Goal: Task Accomplishment & Management: Manage account settings

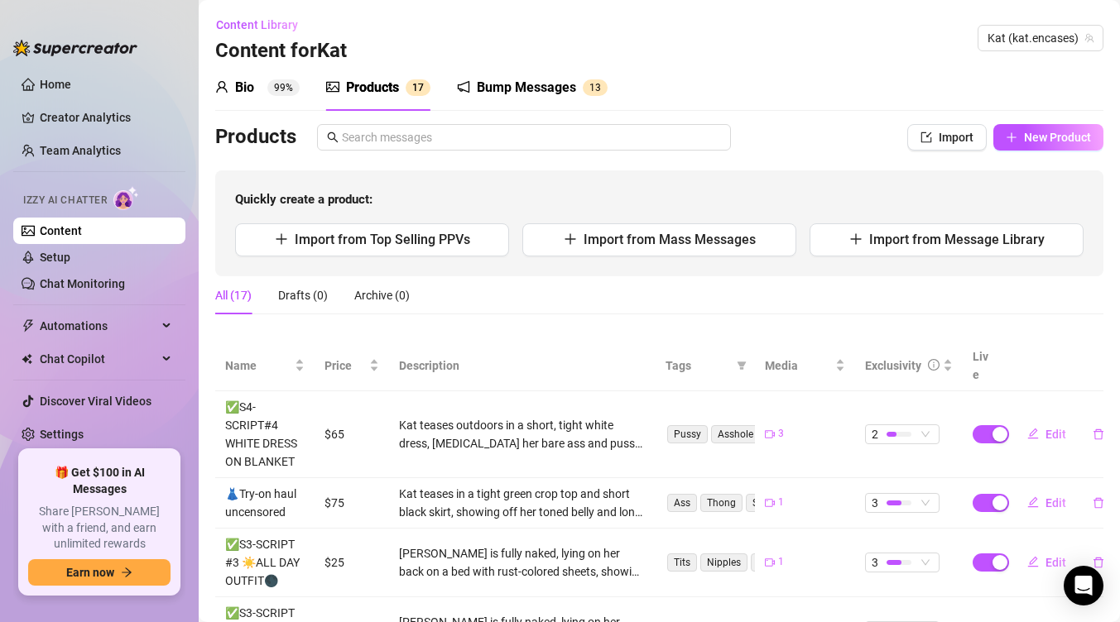
click at [245, 89] on div "Bio" at bounding box center [244, 88] width 19 height 20
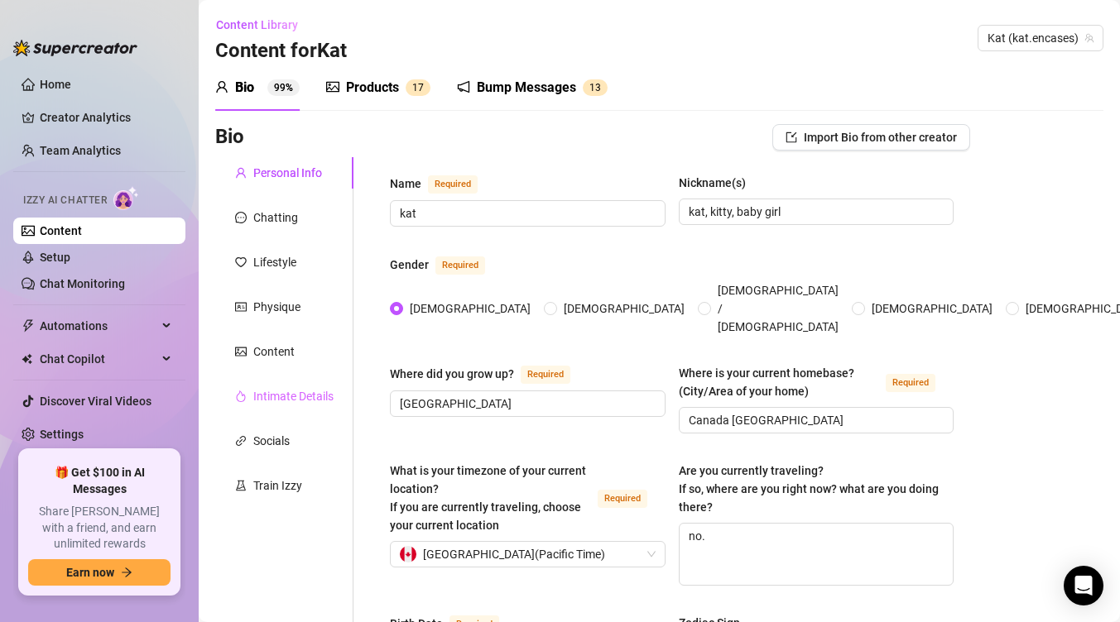
click at [304, 406] on div "Intimate Details" at bounding box center [284, 396] width 138 height 31
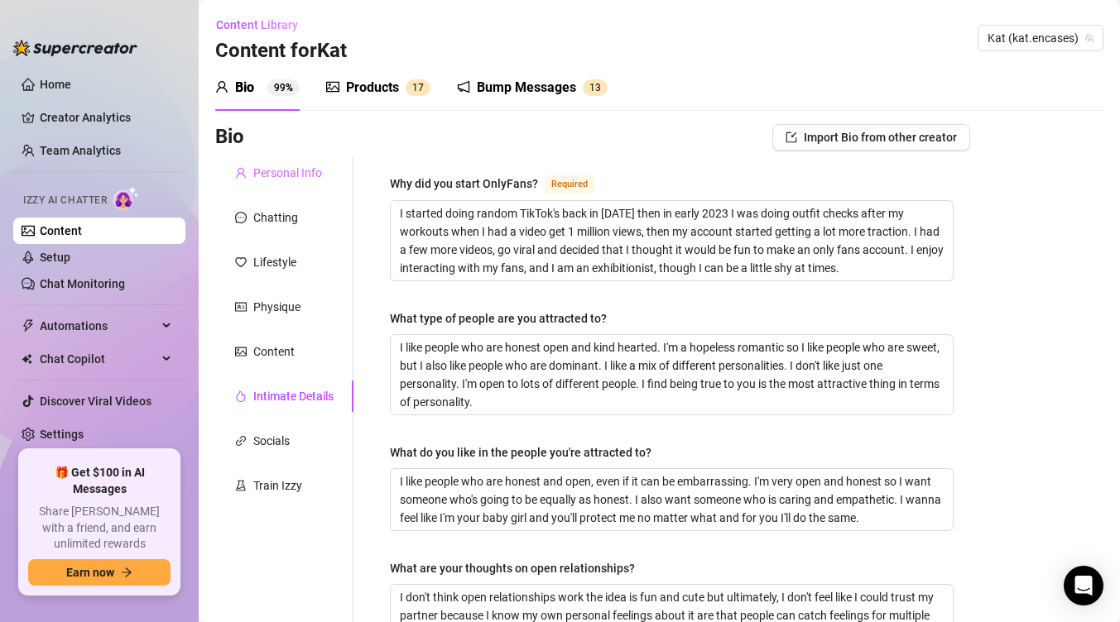
click at [303, 182] on div "Personal Info" at bounding box center [284, 172] width 138 height 31
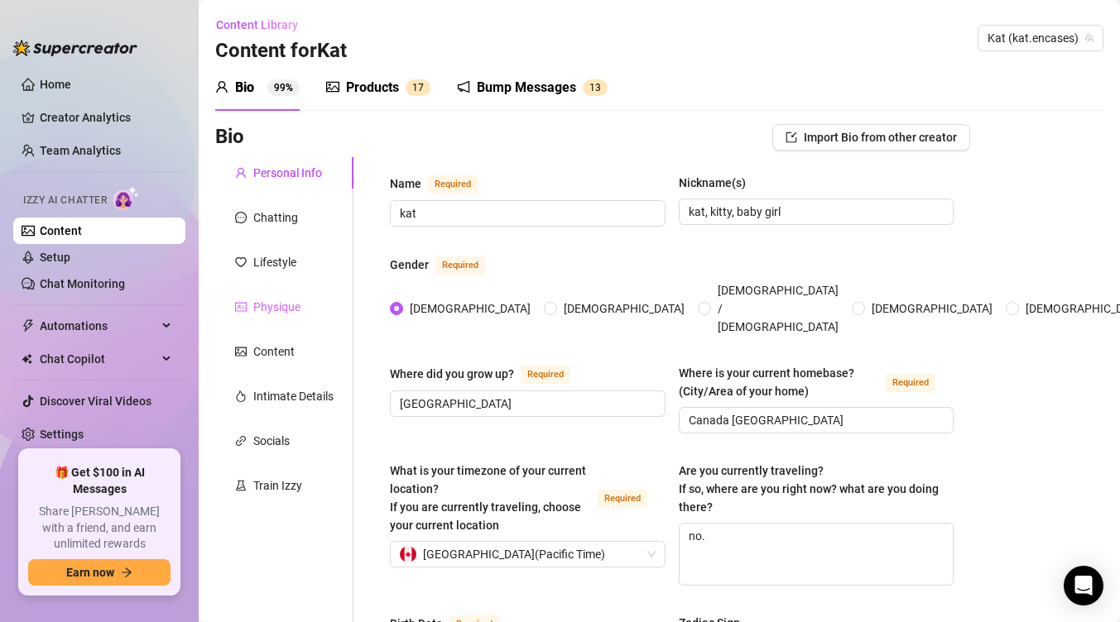
click at [290, 316] on div "Physique" at bounding box center [284, 306] width 138 height 31
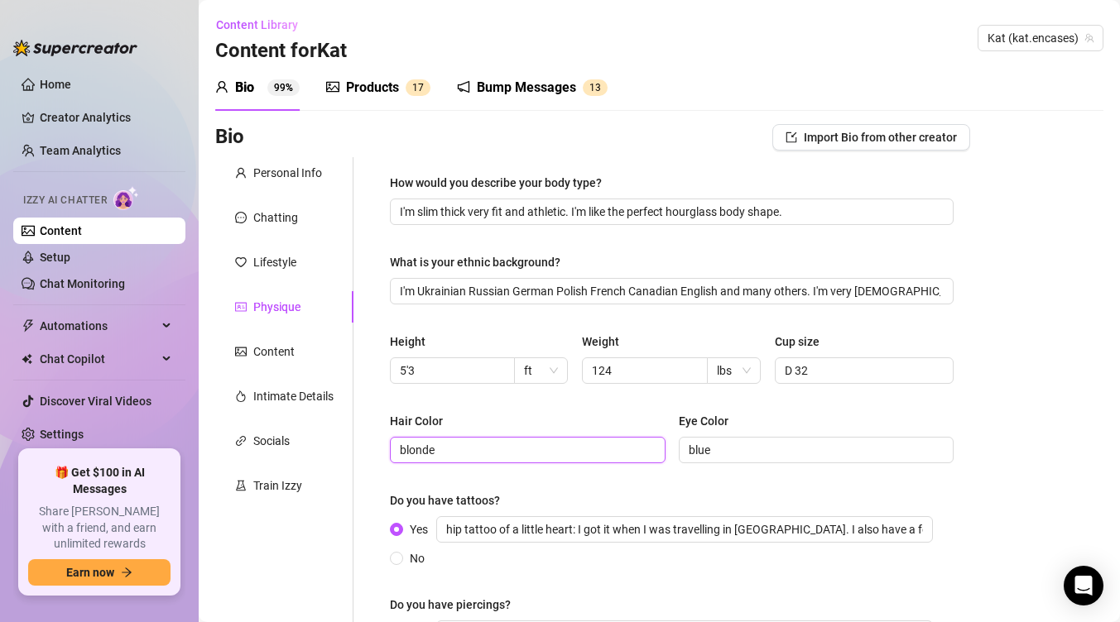
click at [535, 450] on input "blonde" at bounding box center [526, 450] width 252 height 18
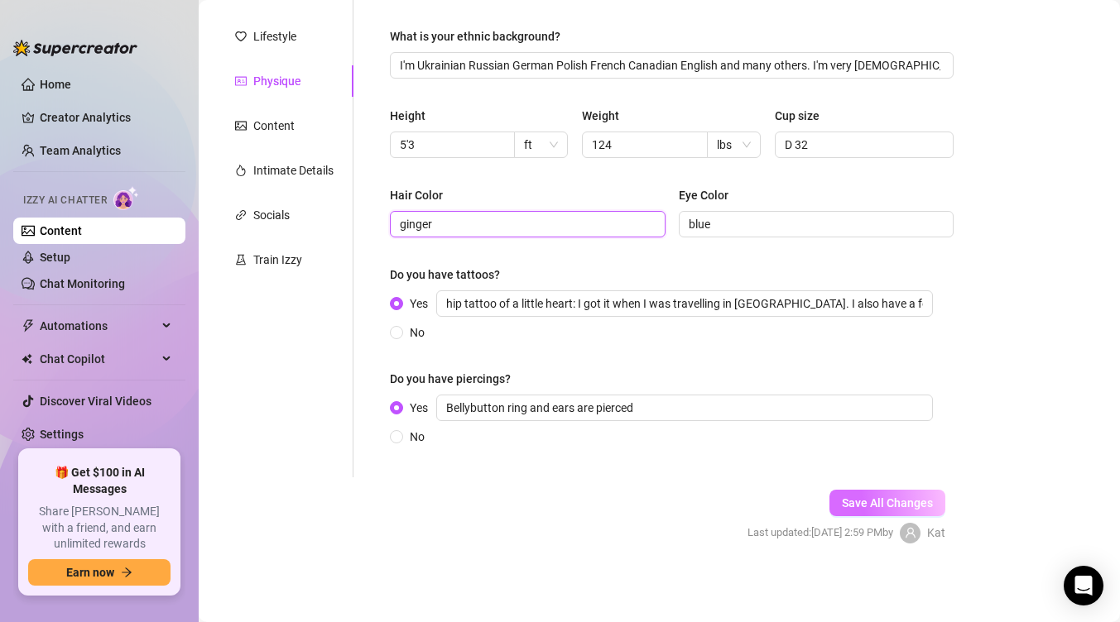
type input "ginger"
click at [891, 495] on button "Save All Changes" at bounding box center [887, 503] width 116 height 26
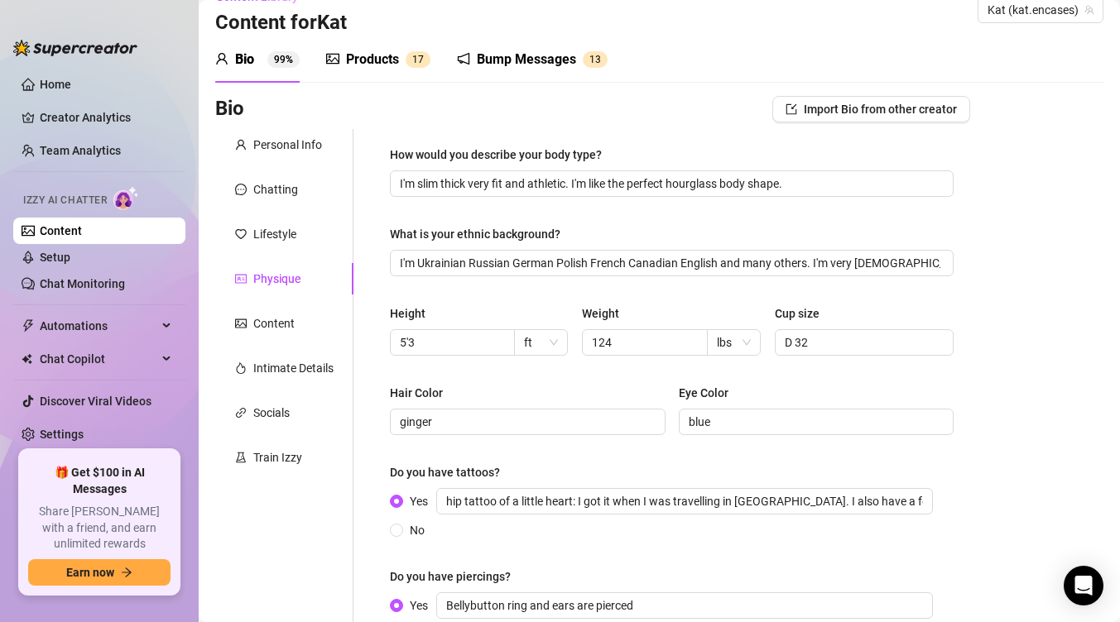
scroll to position [0, 0]
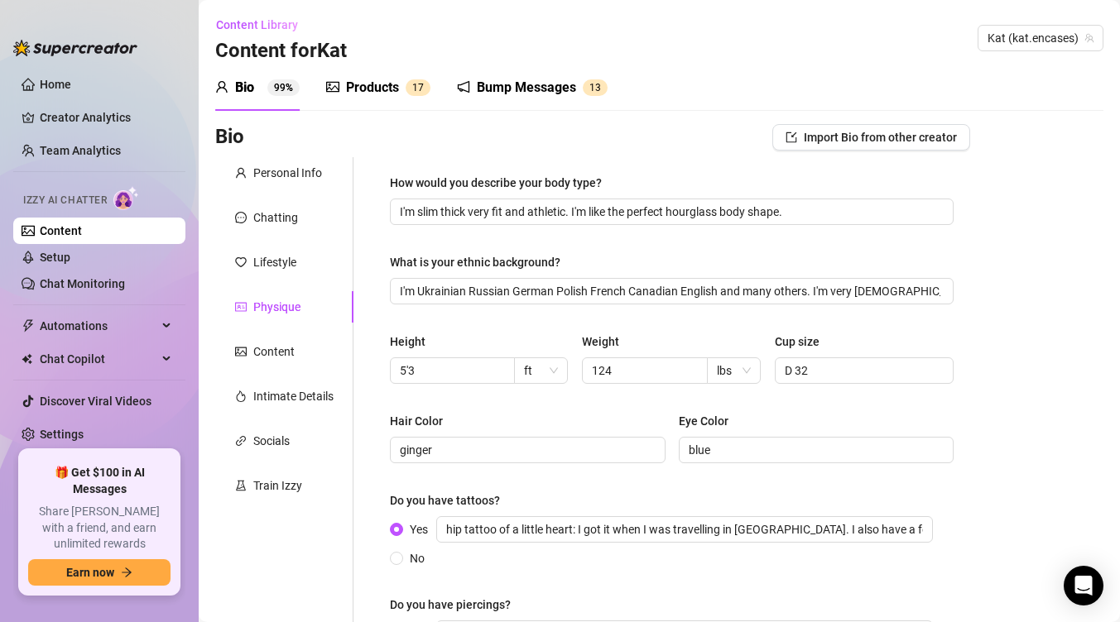
click at [383, 86] on div "Products" at bounding box center [372, 88] width 53 height 20
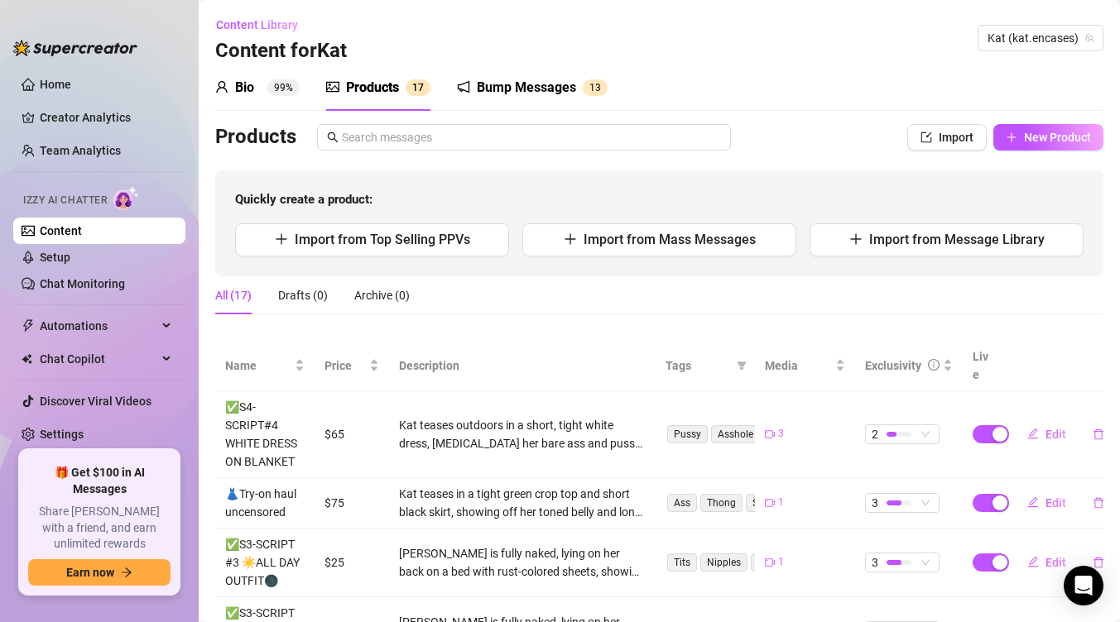
click at [266, 91] on div "Bio 99%" at bounding box center [257, 88] width 84 height 20
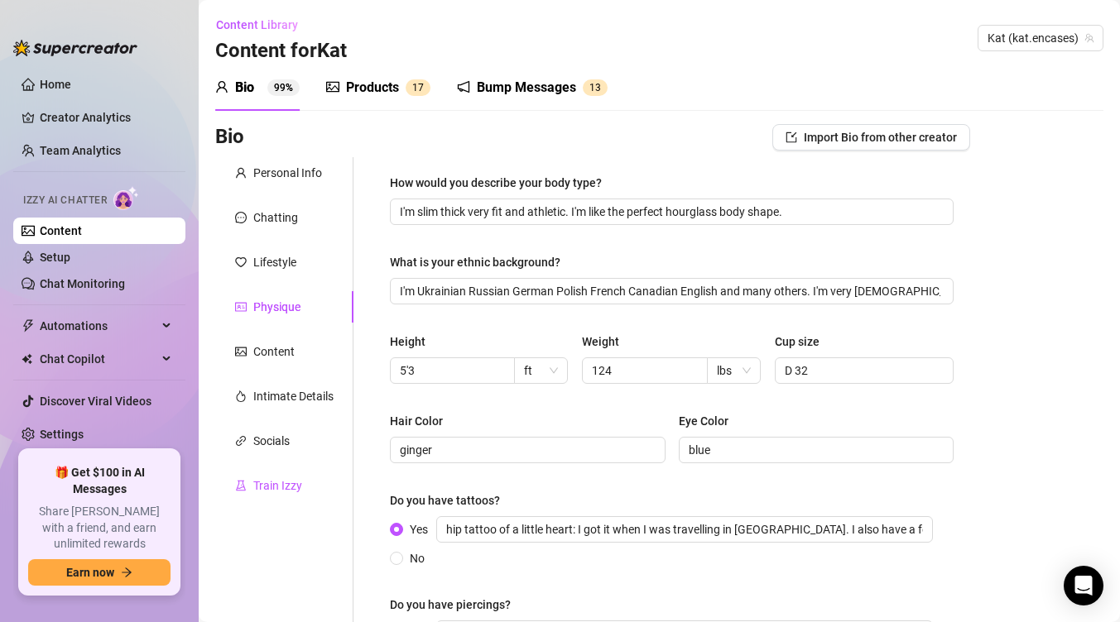
click at [272, 492] on div "Train Izzy" at bounding box center [277, 486] width 49 height 18
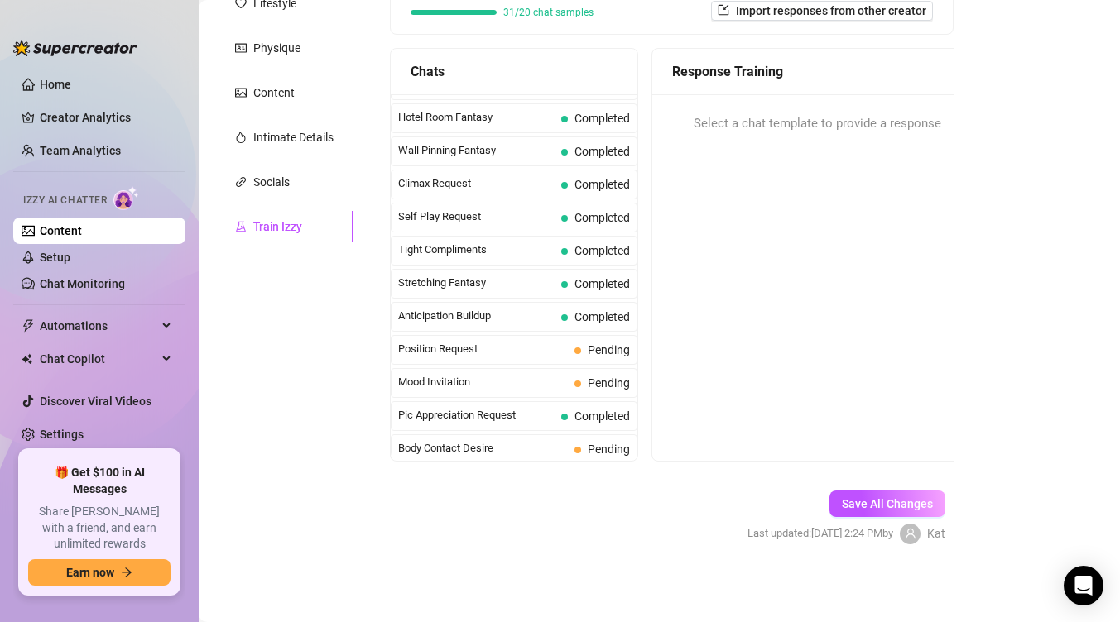
scroll to position [684, 0]
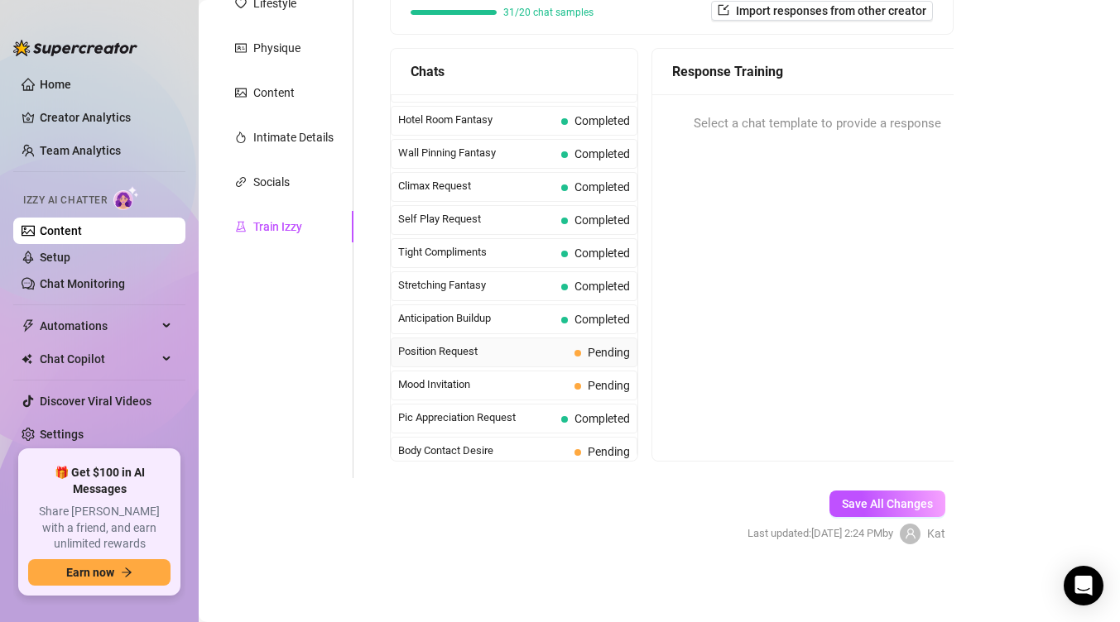
click at [552, 360] on div "Position Request Pending" at bounding box center [514, 353] width 247 height 30
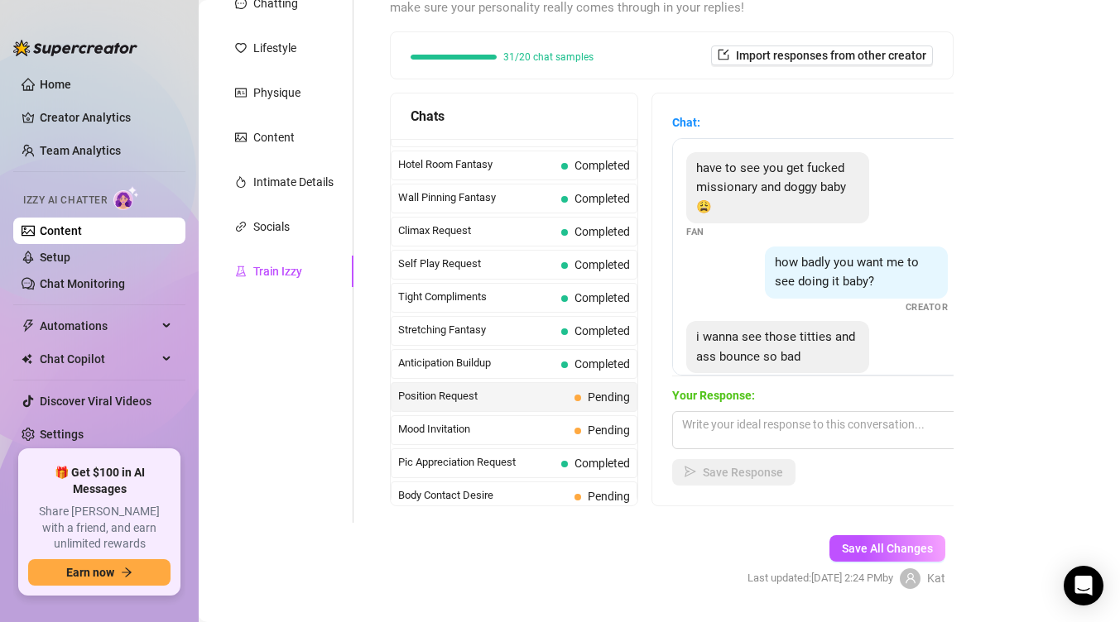
scroll to position [214, 0]
click at [786, 454] on div "Your Response: Save Response" at bounding box center [817, 435] width 290 height 99
click at [788, 431] on textarea at bounding box center [817, 430] width 290 height 38
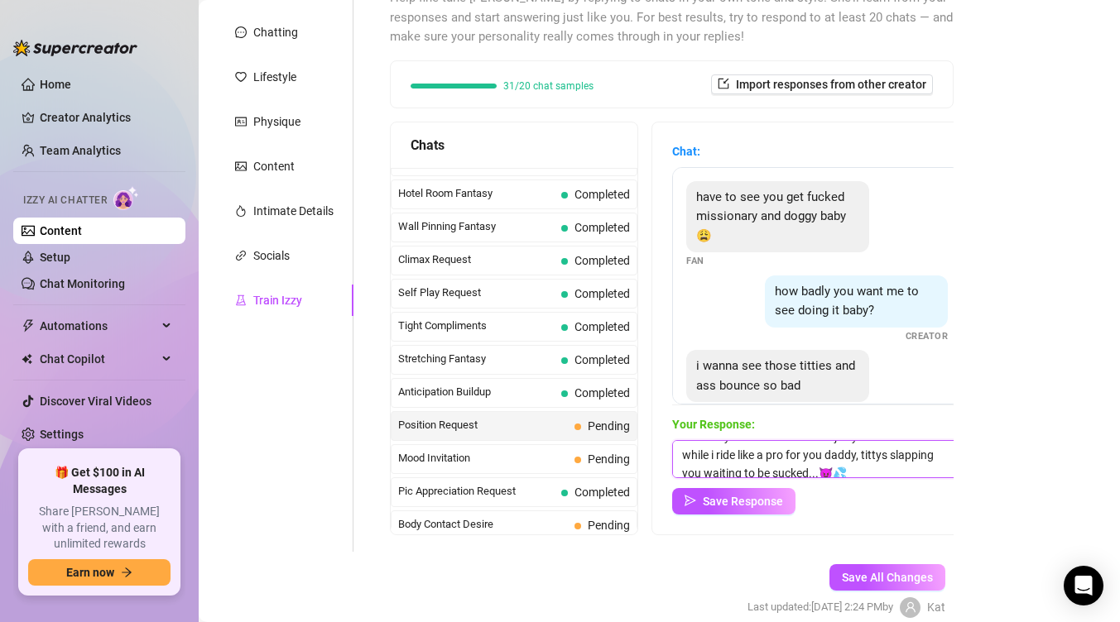
scroll to position [25, 0]
click at [858, 446] on textarea "mmmm yeah wanna see how juicy this ass looks while i ride like a pro for you da…" at bounding box center [817, 459] width 290 height 38
click at [865, 447] on textarea "mmmm yeah wanna see how juicy this ass looks while i ride like a pro for you da…" at bounding box center [817, 459] width 290 height 38
click at [900, 458] on textarea "mmmm yeah wanna see how juicy this ass looks while i ride like a pro for you da…" at bounding box center [817, 459] width 290 height 38
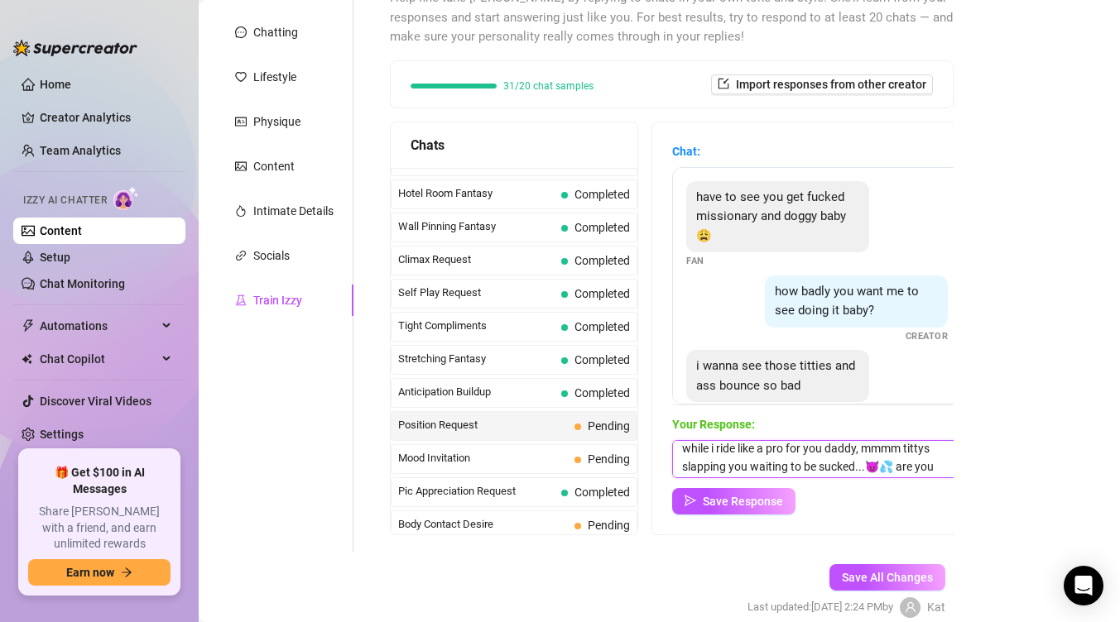
scroll to position [37, 0]
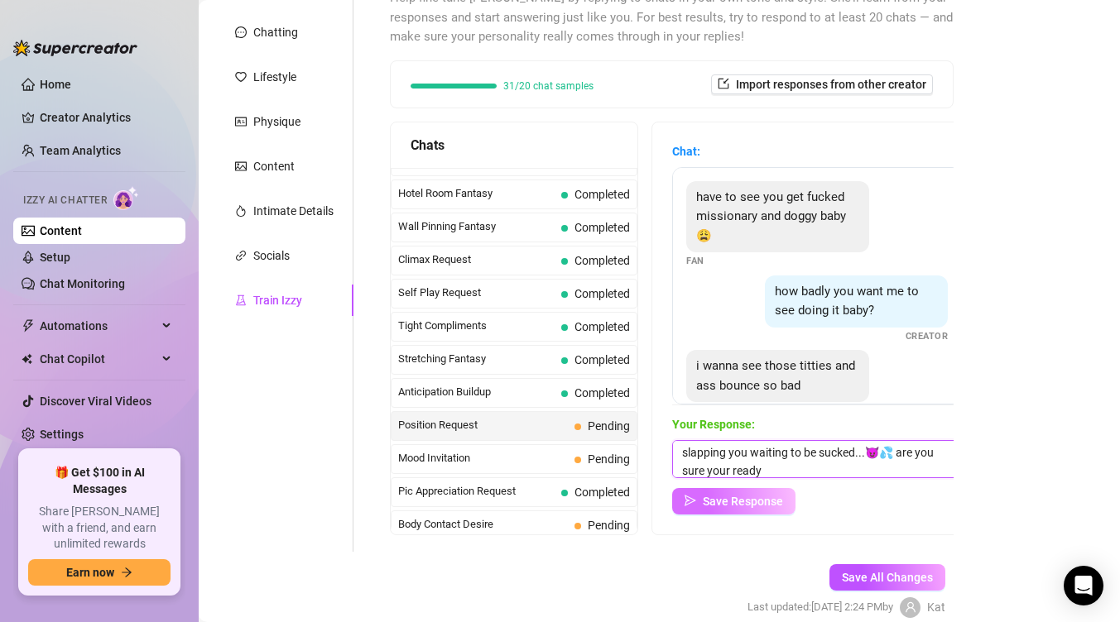
type textarea "mmmm yeah wanna see how juicy this ass looks while i ride like a pro for you da…"
click at [764, 501] on span "Save Response" at bounding box center [743, 501] width 80 height 13
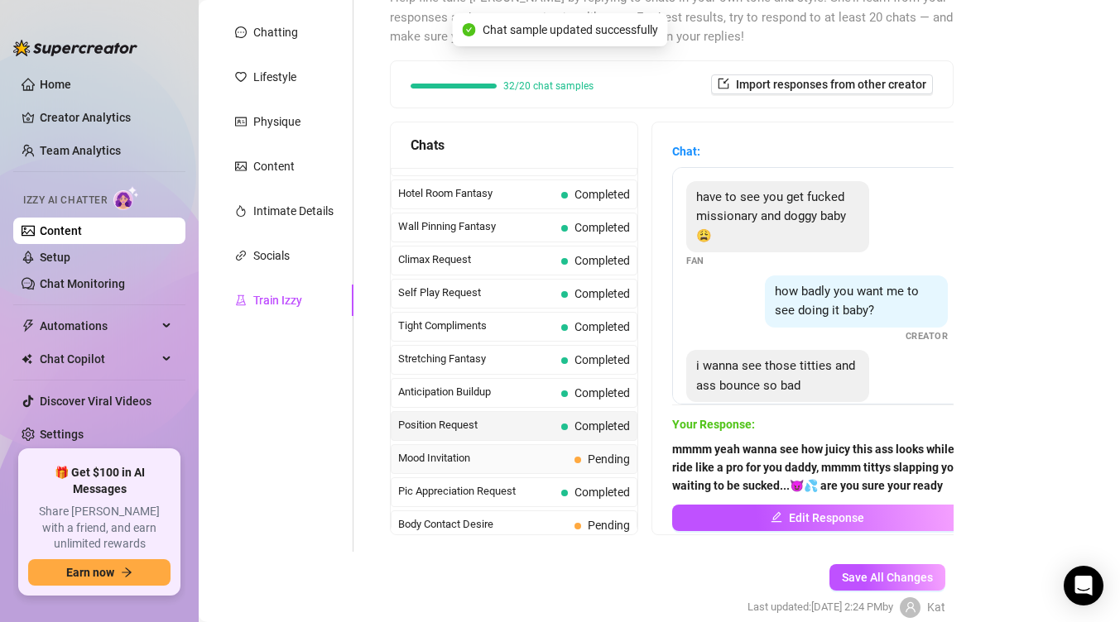
click at [525, 445] on div "Mood Invitation Pending" at bounding box center [514, 459] width 247 height 30
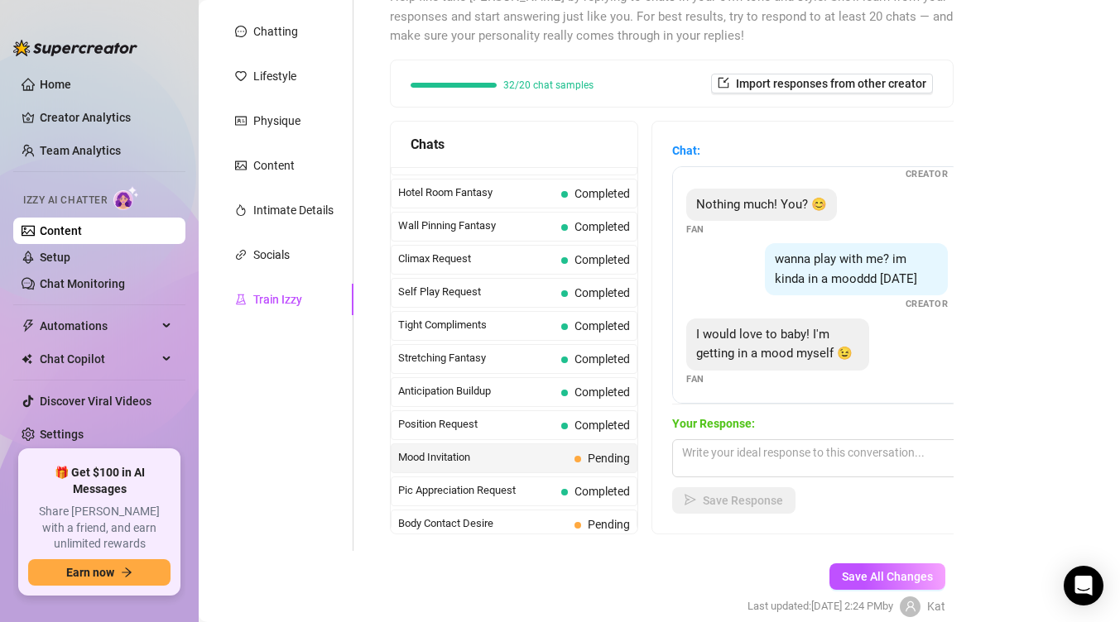
scroll to position [50, 0]
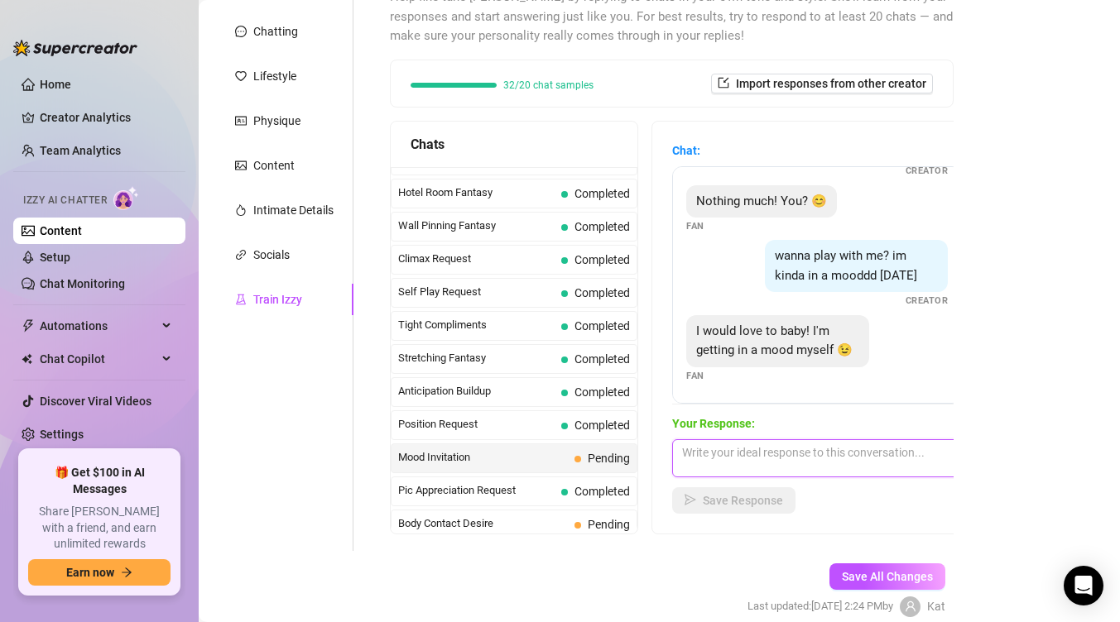
click at [816, 447] on textarea at bounding box center [817, 458] width 290 height 38
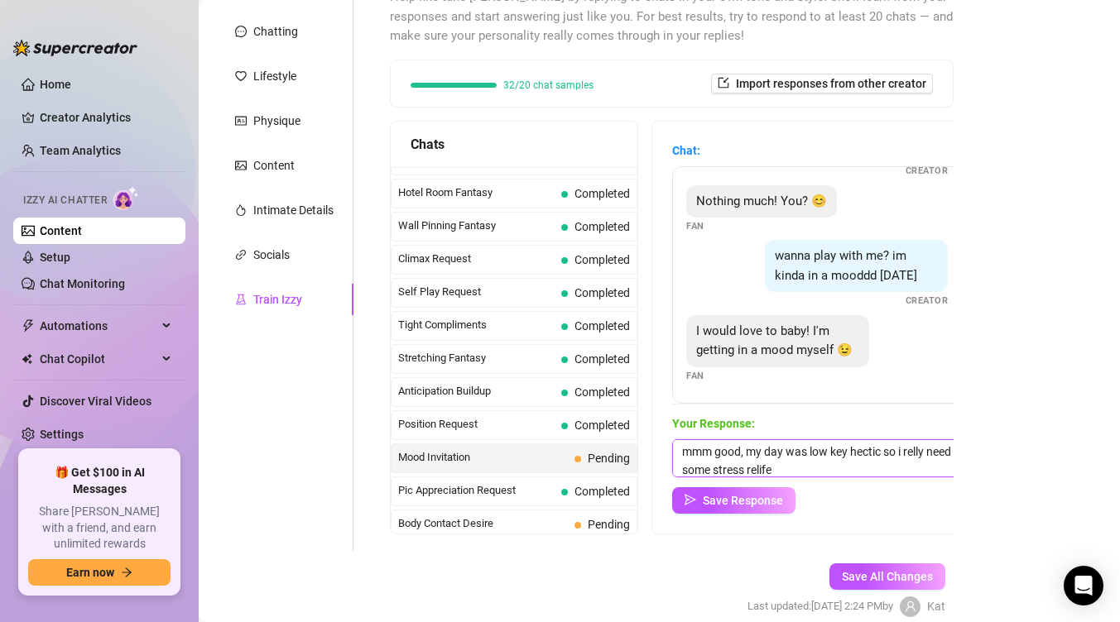
click at [816, 447] on textarea "mmm good, my day was low key hectic so i relly need some stress relife" at bounding box center [817, 458] width 290 height 38
click at [803, 463] on textarea "mmm good, my day was low key hectic so i relly need some stress relife" at bounding box center [817, 458] width 290 height 38
click at [917, 450] on textarea "mmm good, my day was low key hectic so i relly need some stress relief... wanna…" at bounding box center [817, 458] width 290 height 38
click at [938, 446] on textarea "mmm good, my day was low key hectic so i really need some stress relief... wann…" at bounding box center [817, 458] width 290 height 38
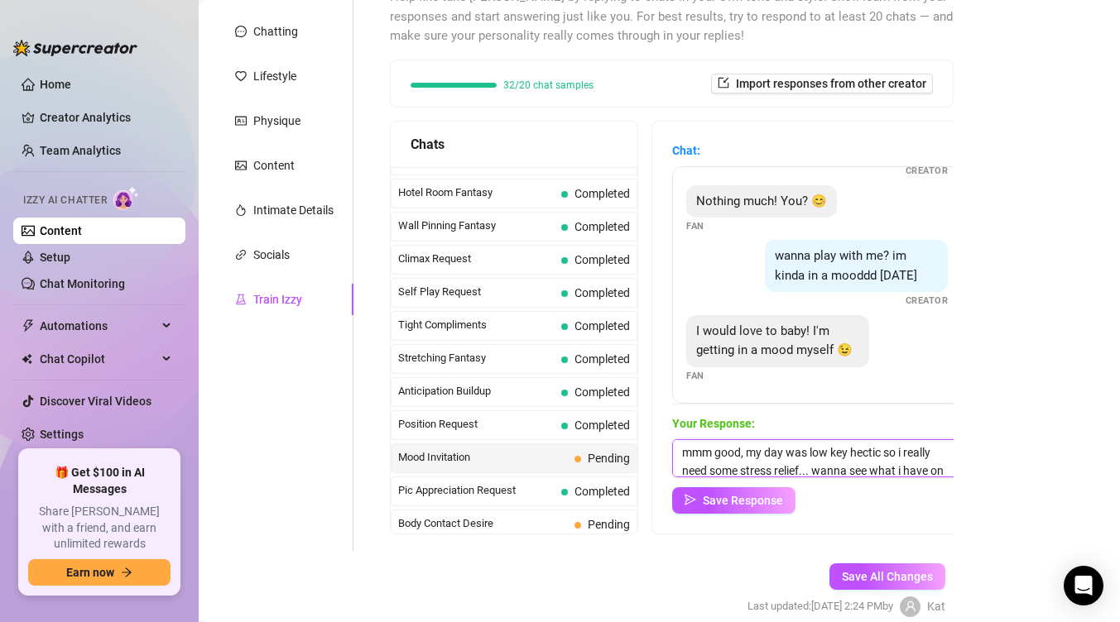
click at [921, 452] on textarea "mmm good, my day was low key hectic so i really need some stress relief... wann…" at bounding box center [817, 458] width 290 height 38
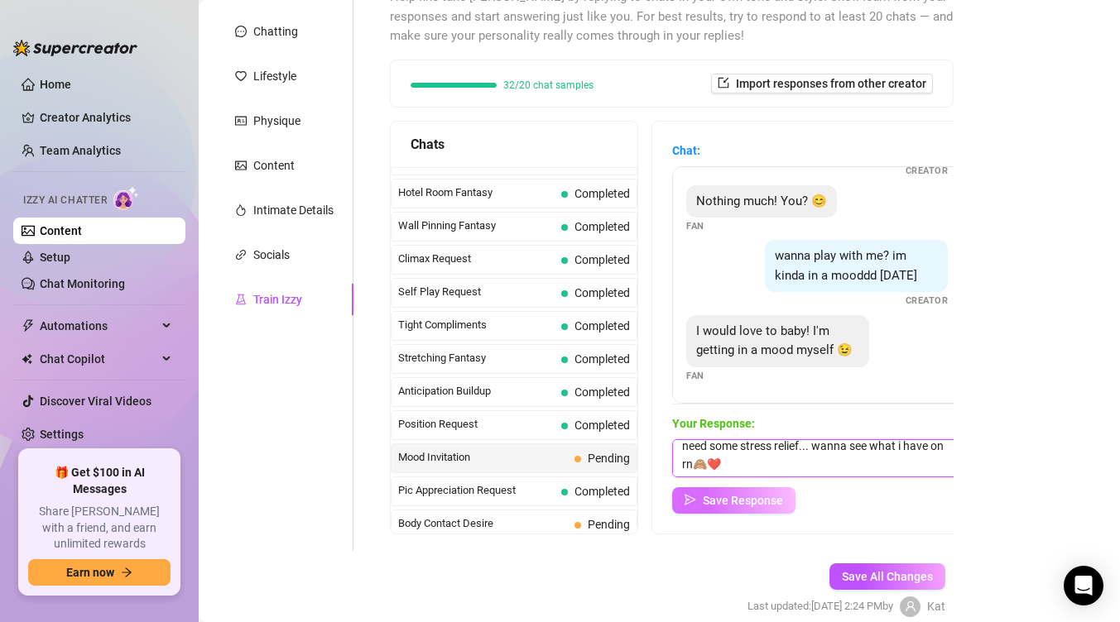
type textarea "mmm good, my day was low key hectic so i really need some stress relief... wann…"
click at [774, 495] on span "Save Response" at bounding box center [743, 500] width 80 height 13
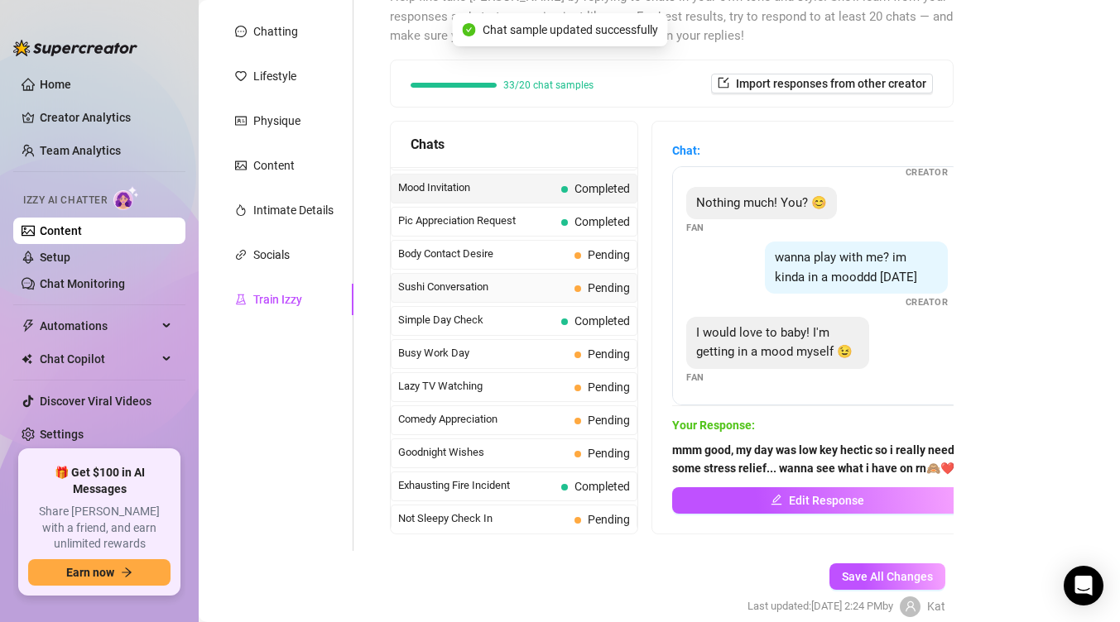
scroll to position [954, 0]
click at [550, 253] on span "Body Contact Desire" at bounding box center [483, 253] width 170 height 17
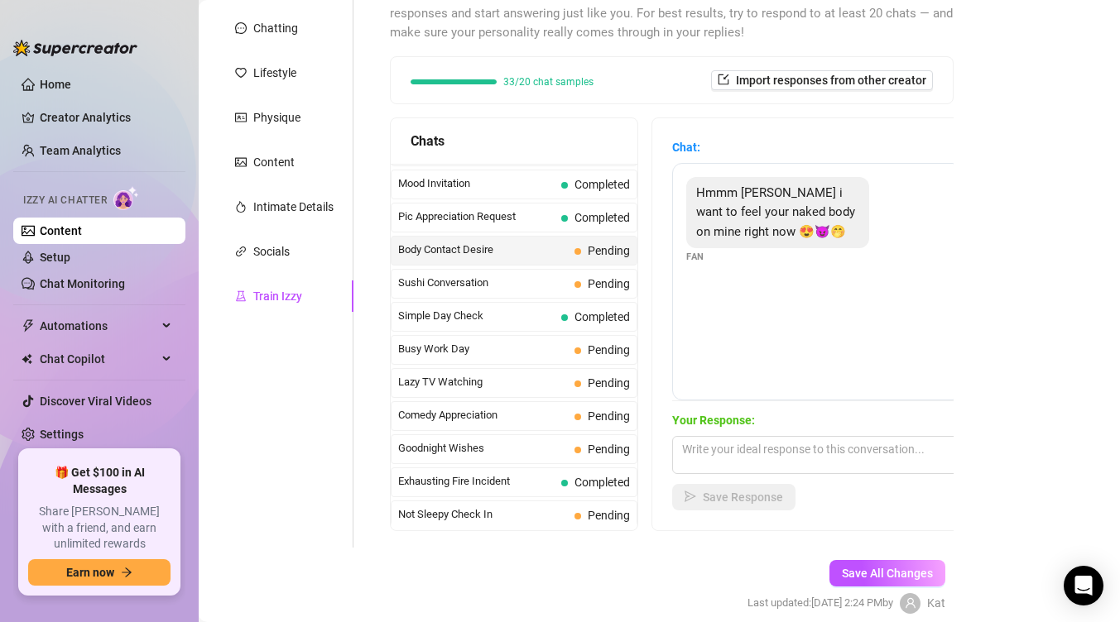
scroll to position [201, 0]
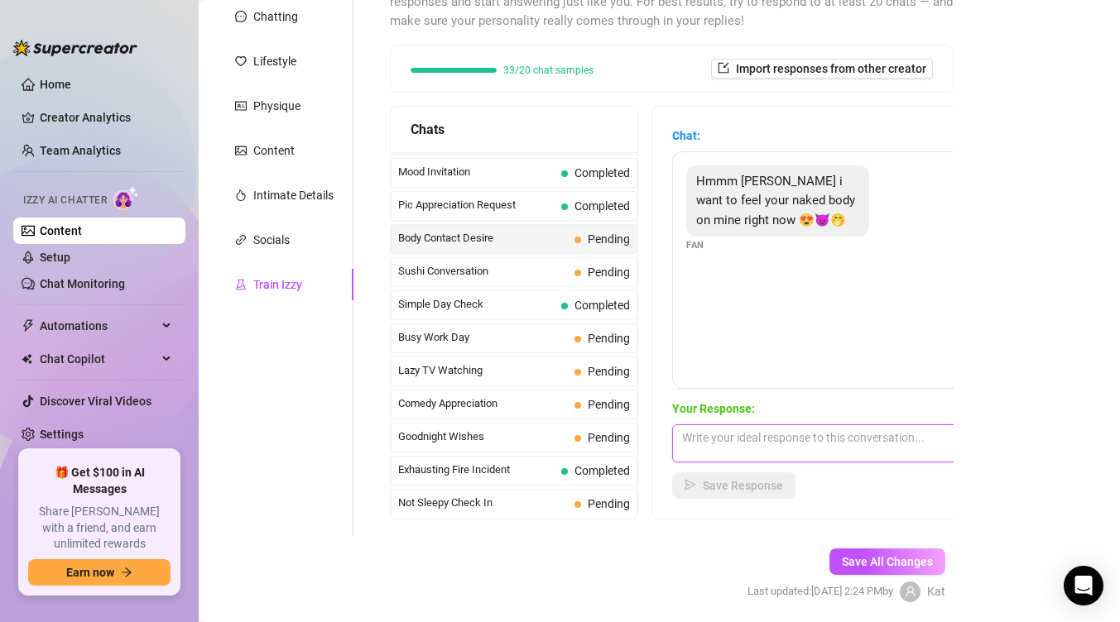
click at [770, 442] on textarea at bounding box center [817, 444] width 290 height 38
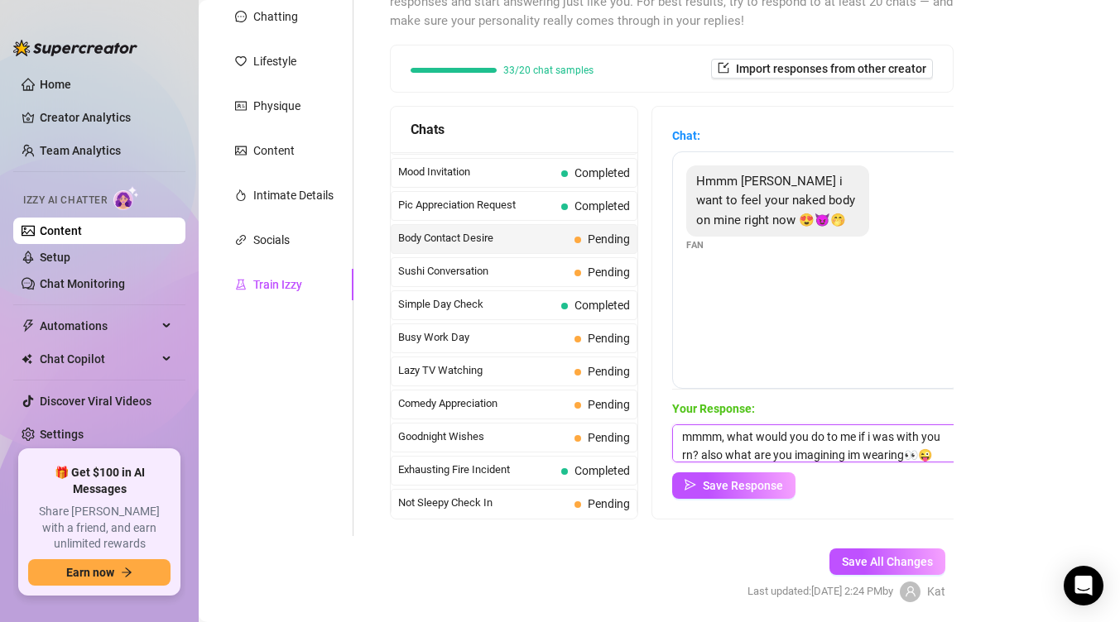
scroll to position [7, 0]
drag, startPoint x: 702, startPoint y: 453, endPoint x: 914, endPoint y: 452, distance: 212.7
click at [914, 452] on textarea "mmmm, what would you do to me if i was with you rn? also what are you imagining…" at bounding box center [817, 444] width 290 height 38
click at [942, 437] on textarea "mmmm, what would you do to me if i was with you rn? how long would you last wit…" at bounding box center [817, 444] width 290 height 38
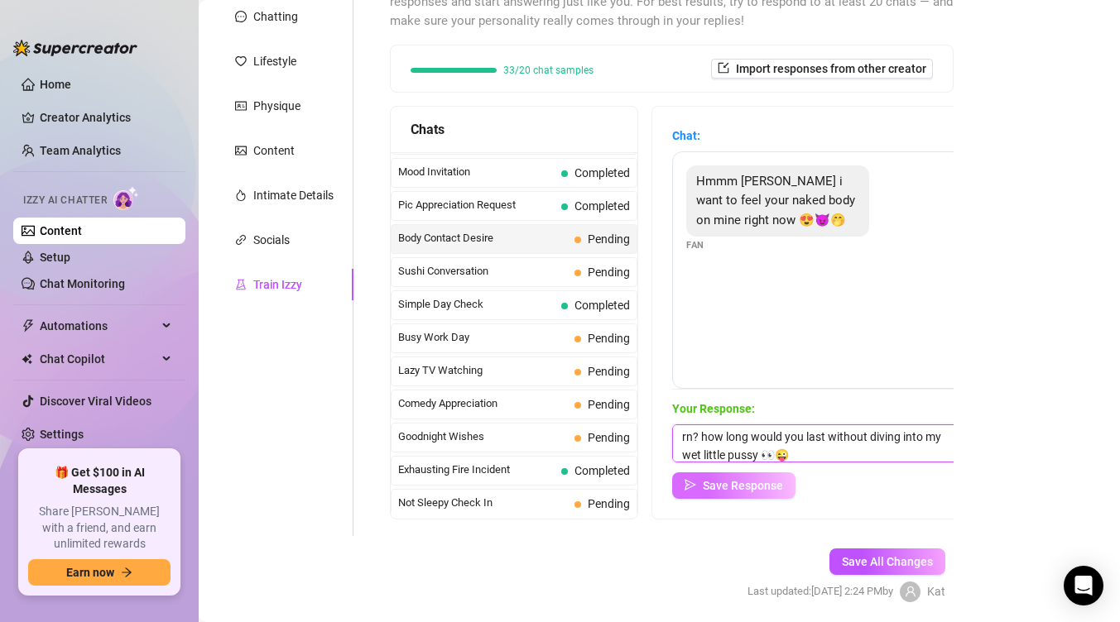
type textarea "mmmm, what would you do to me if i was with you rn? how long would you last wit…"
click at [721, 487] on span "Save Response" at bounding box center [743, 485] width 80 height 13
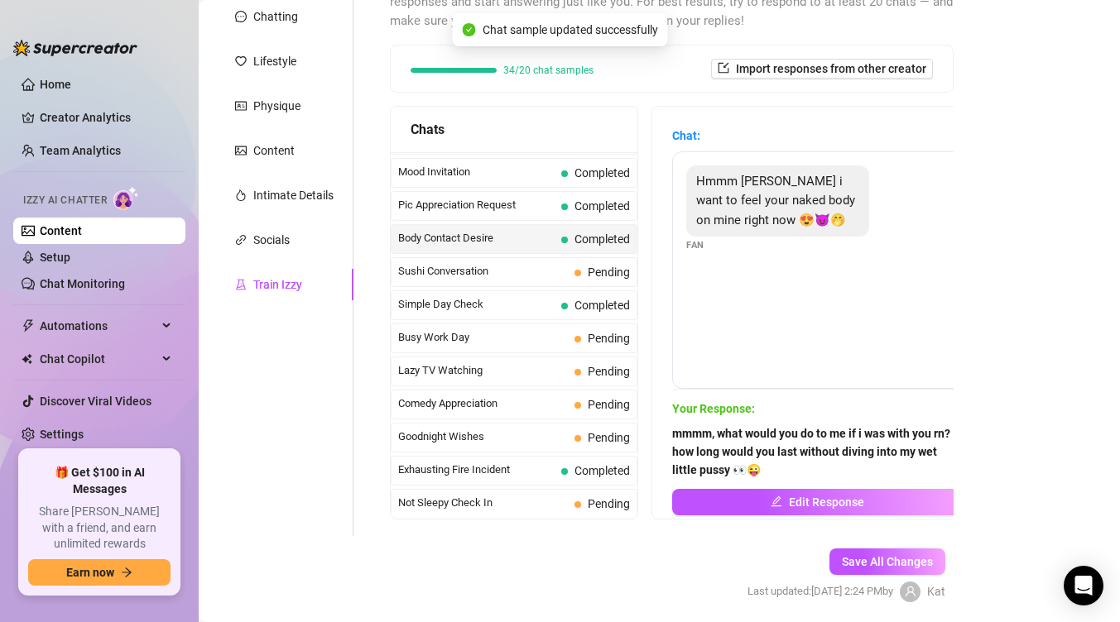
click at [535, 273] on span "Sushi Conversation" at bounding box center [483, 271] width 170 height 17
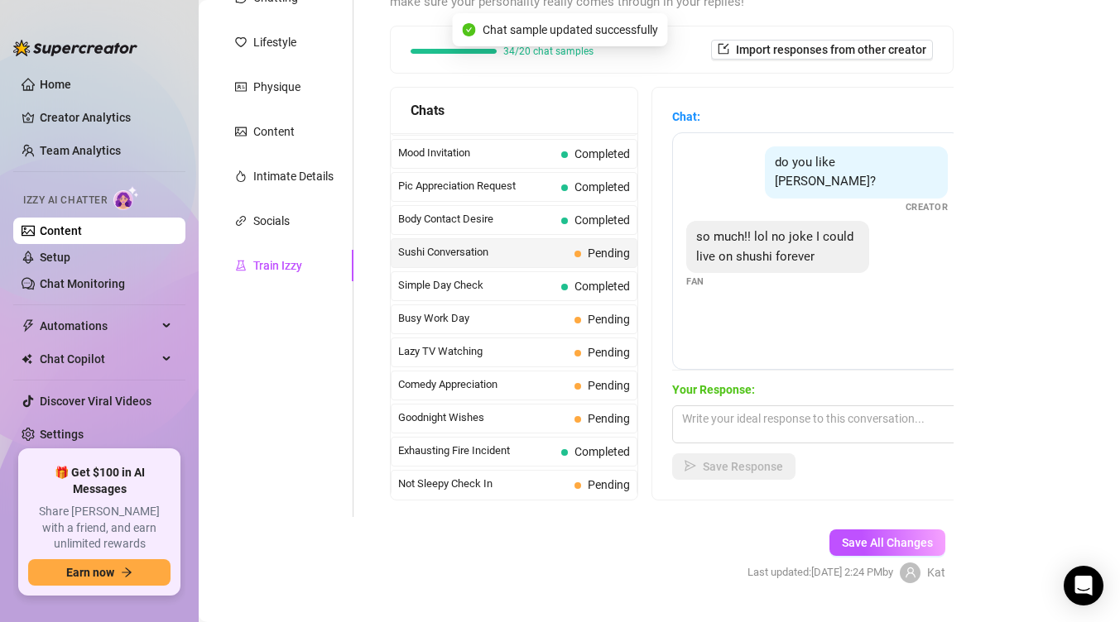
scroll to position [226, 0]
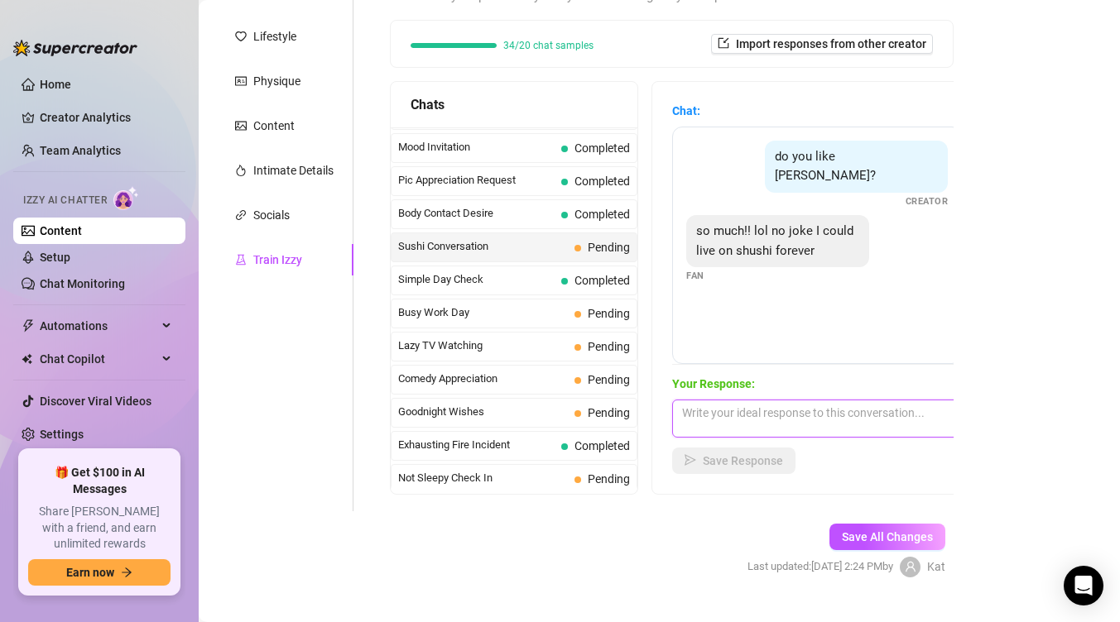
click at [765, 410] on textarea at bounding box center [817, 419] width 290 height 38
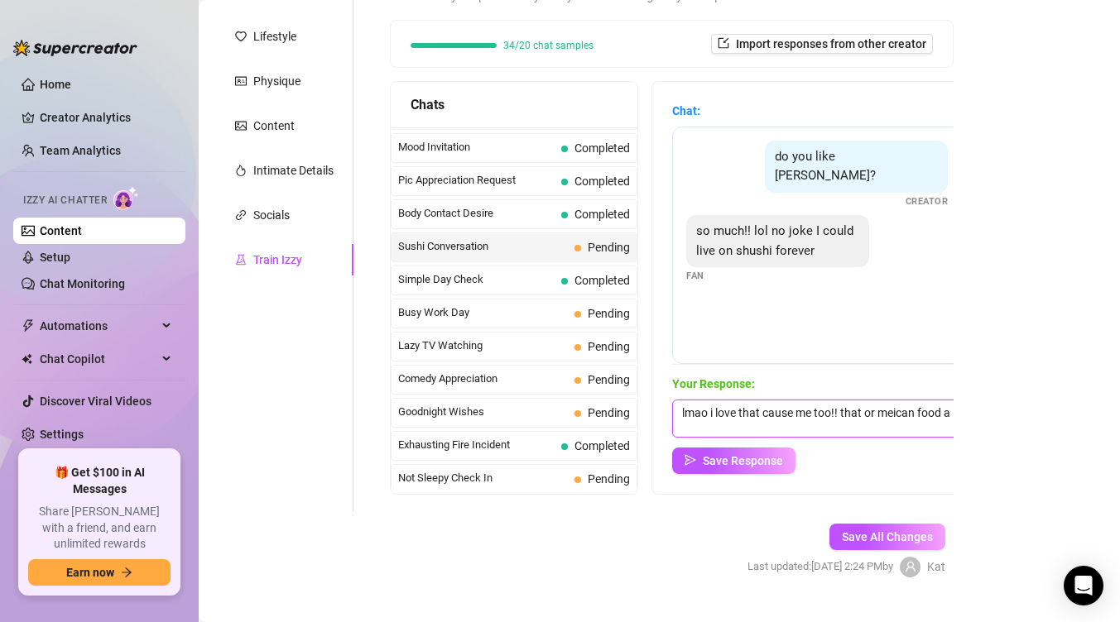
scroll to position [1, 0]
type textarea "lmao i love that cause me too!! that or meican food are the absolute best!!!😍😋"
click at [736, 468] on button "Save Response" at bounding box center [733, 461] width 123 height 26
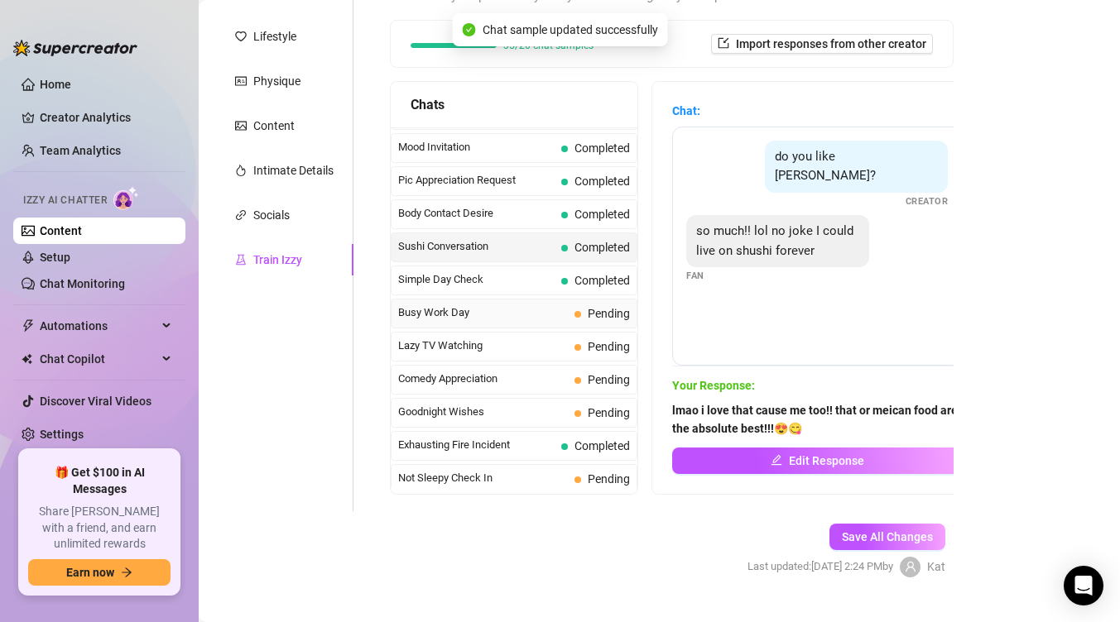
click at [572, 315] on div "Busy Work Day Pending" at bounding box center [514, 314] width 247 height 30
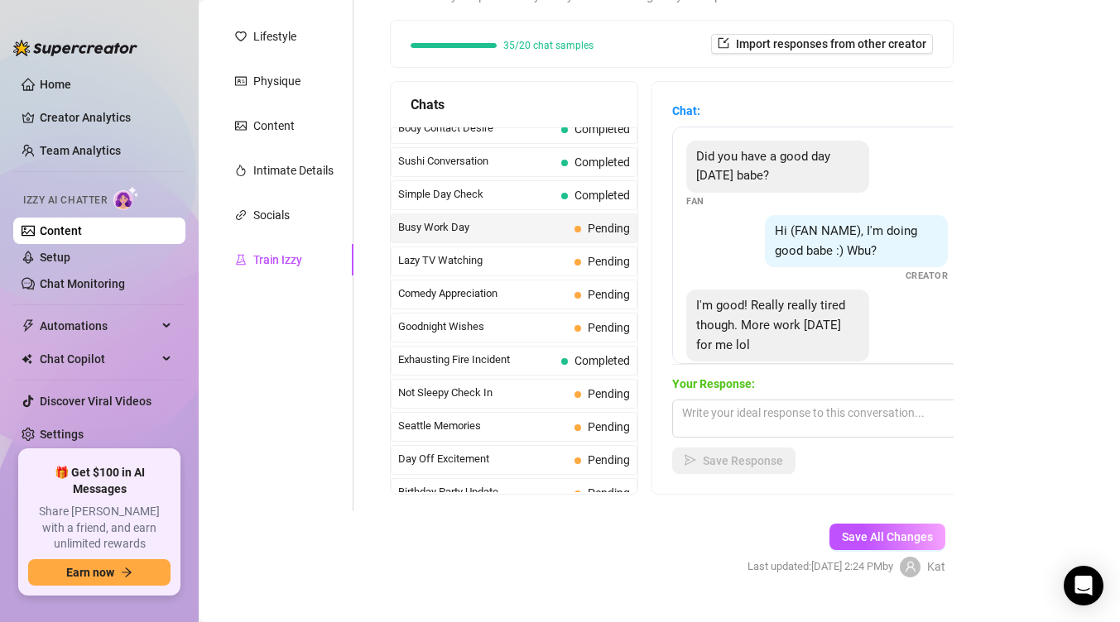
scroll to position [1037, 0]
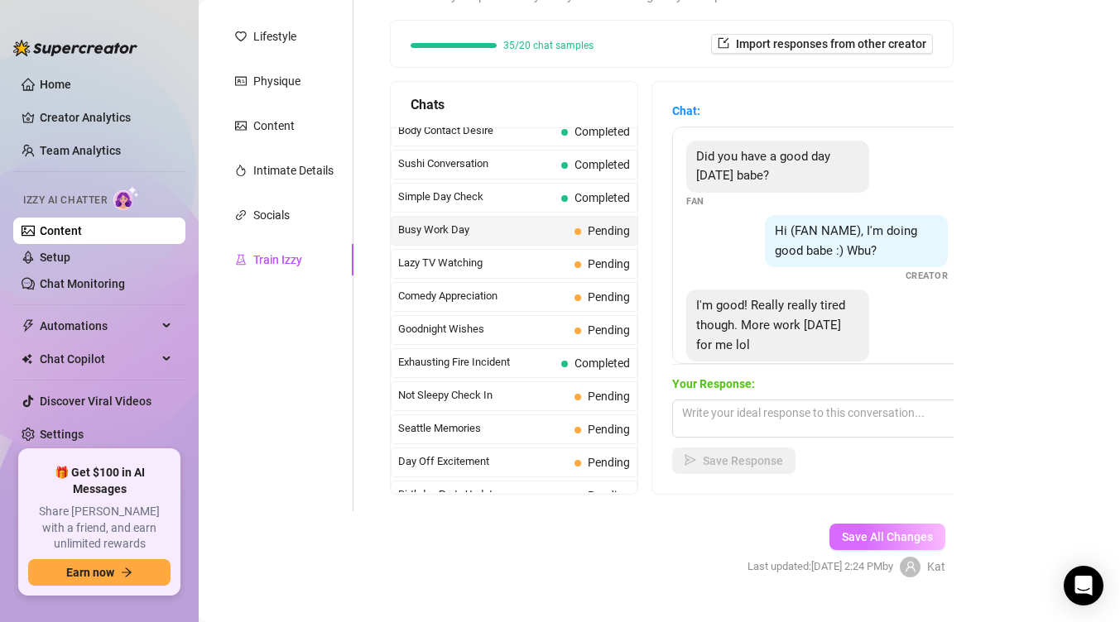
click at [864, 535] on span "Save All Changes" at bounding box center [887, 536] width 91 height 13
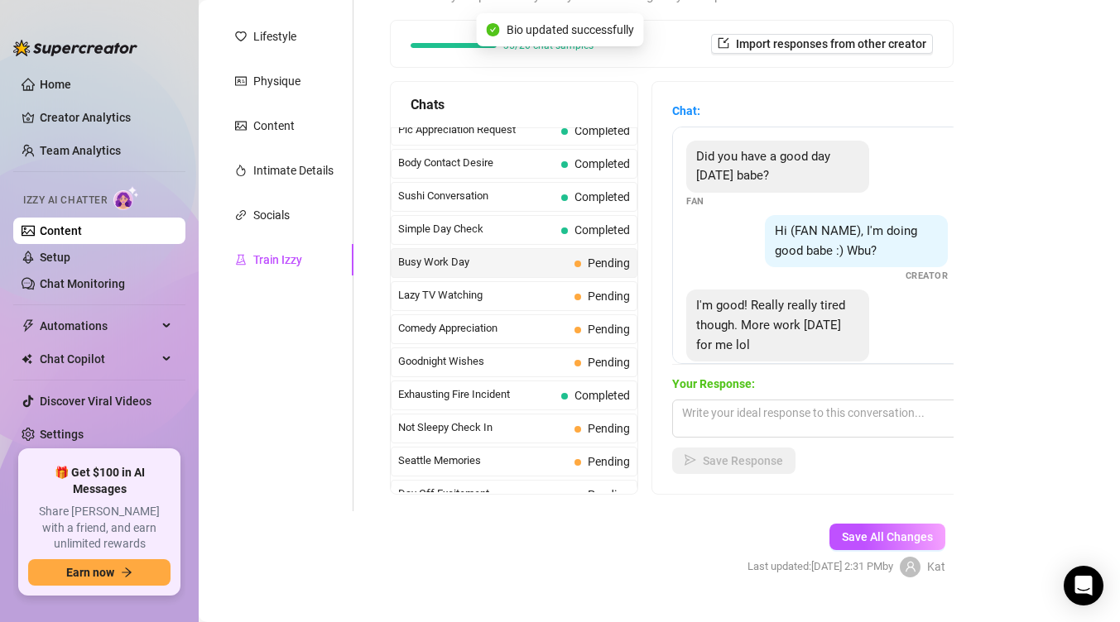
scroll to position [1001, 0]
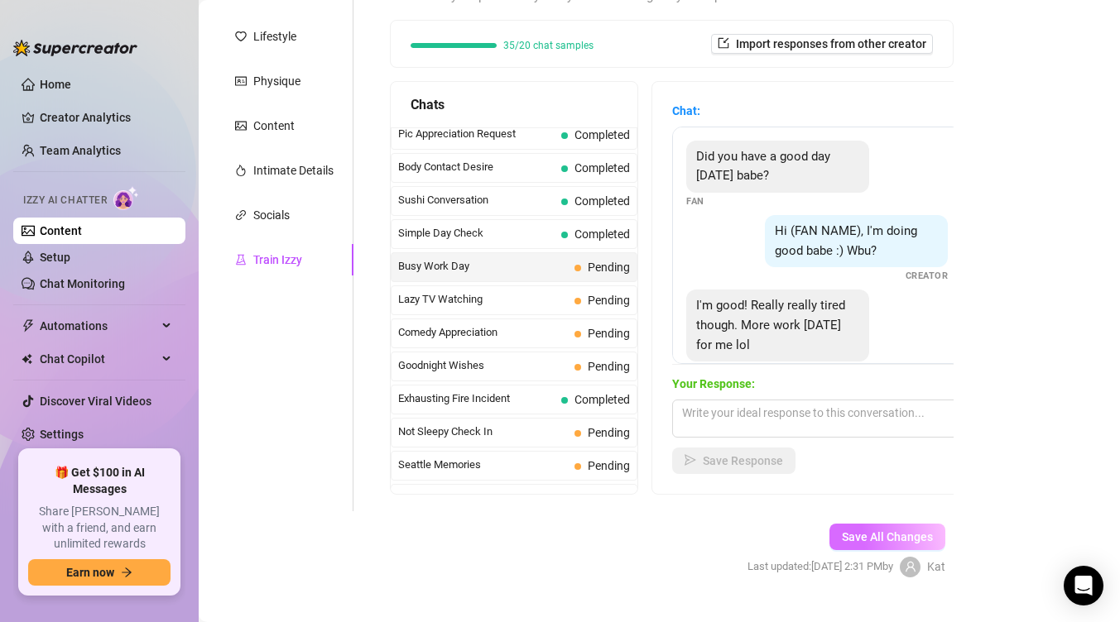
click at [852, 524] on button "Save All Changes" at bounding box center [887, 537] width 116 height 26
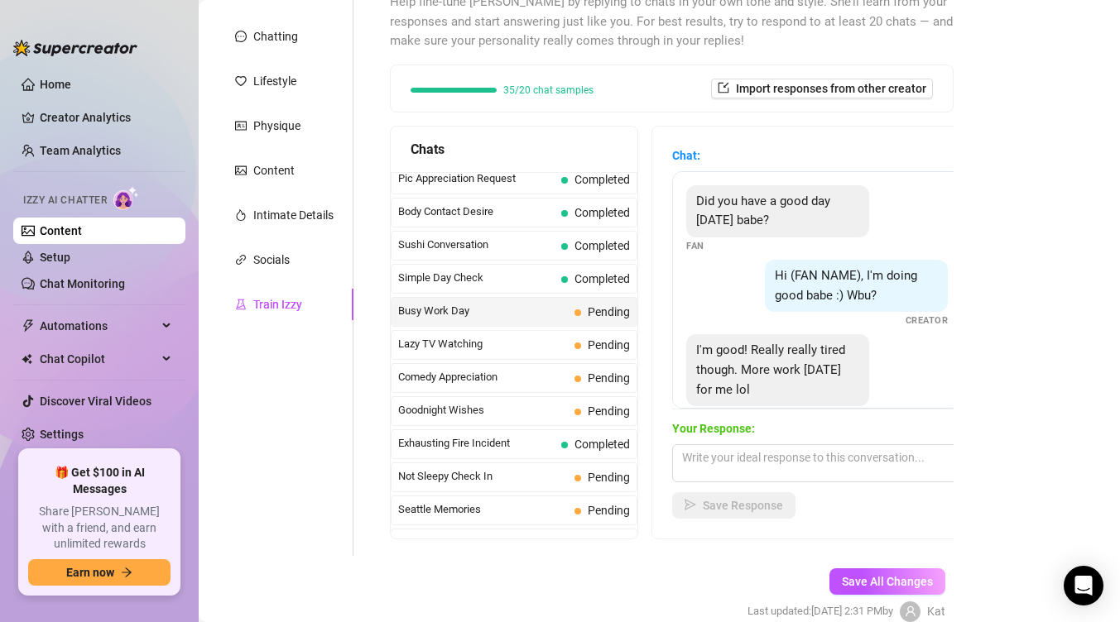
scroll to position [183, 0]
click at [841, 468] on textarea at bounding box center [817, 462] width 290 height 38
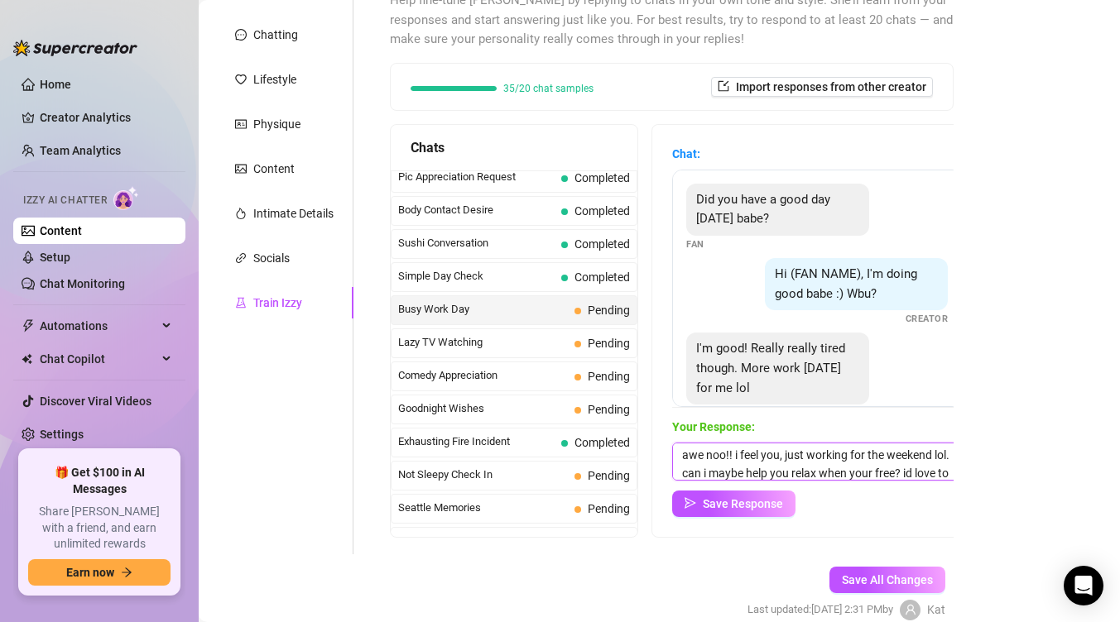
scroll to position [19, 0]
type textarea "awe noo!! i feel you, just working for the weekend lol. can i maybe help you re…"
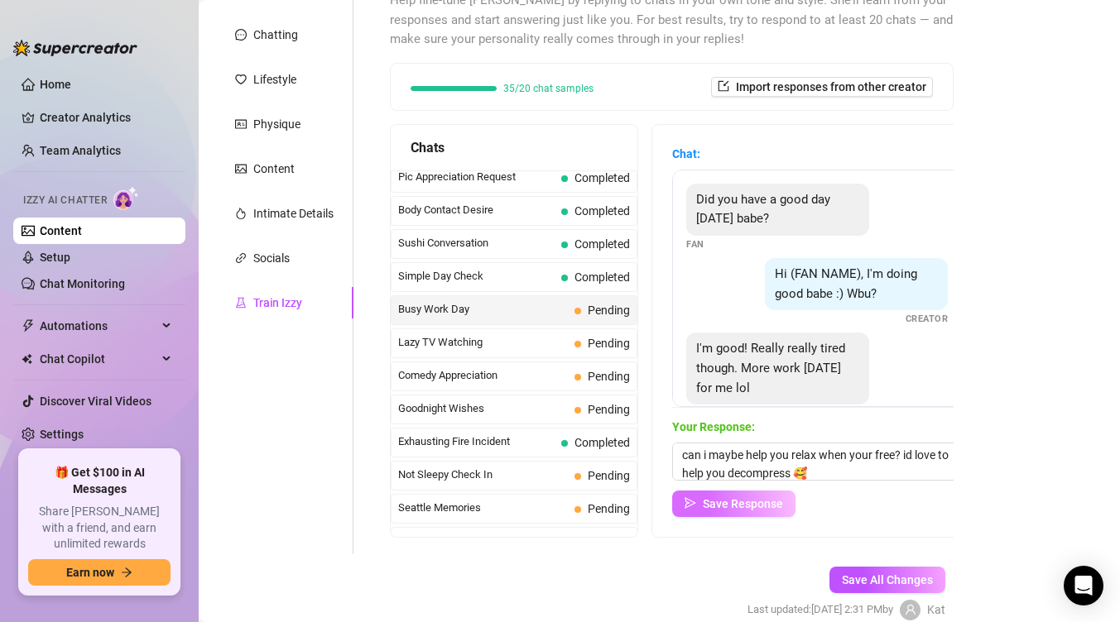
click at [739, 507] on span "Save Response" at bounding box center [743, 503] width 80 height 13
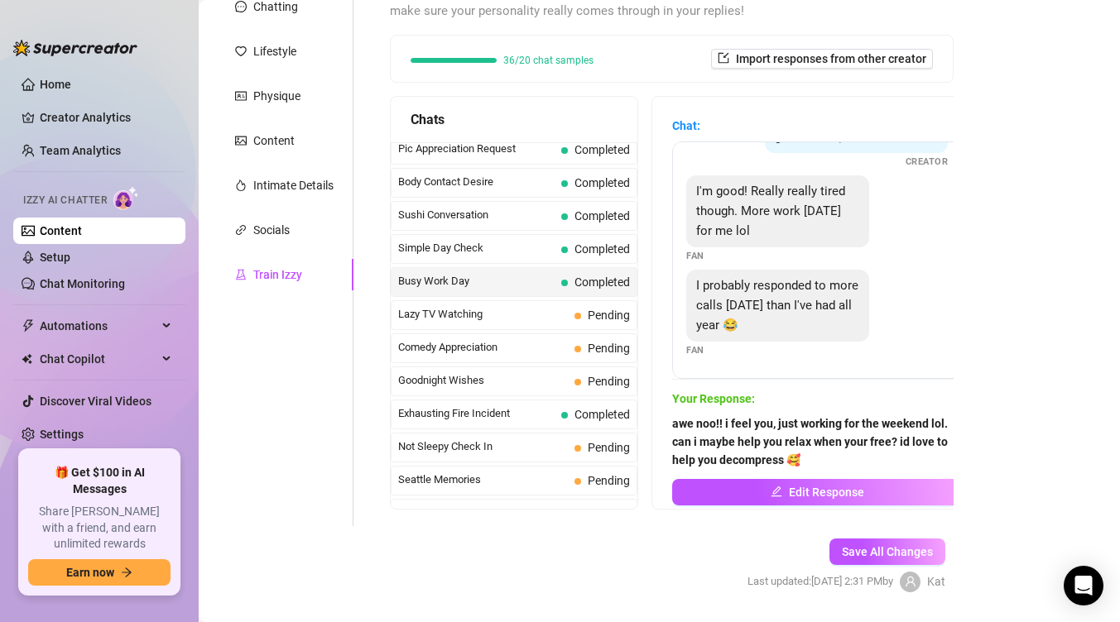
scroll to position [210, 0]
click at [546, 317] on span "Lazy TV Watching" at bounding box center [483, 315] width 170 height 17
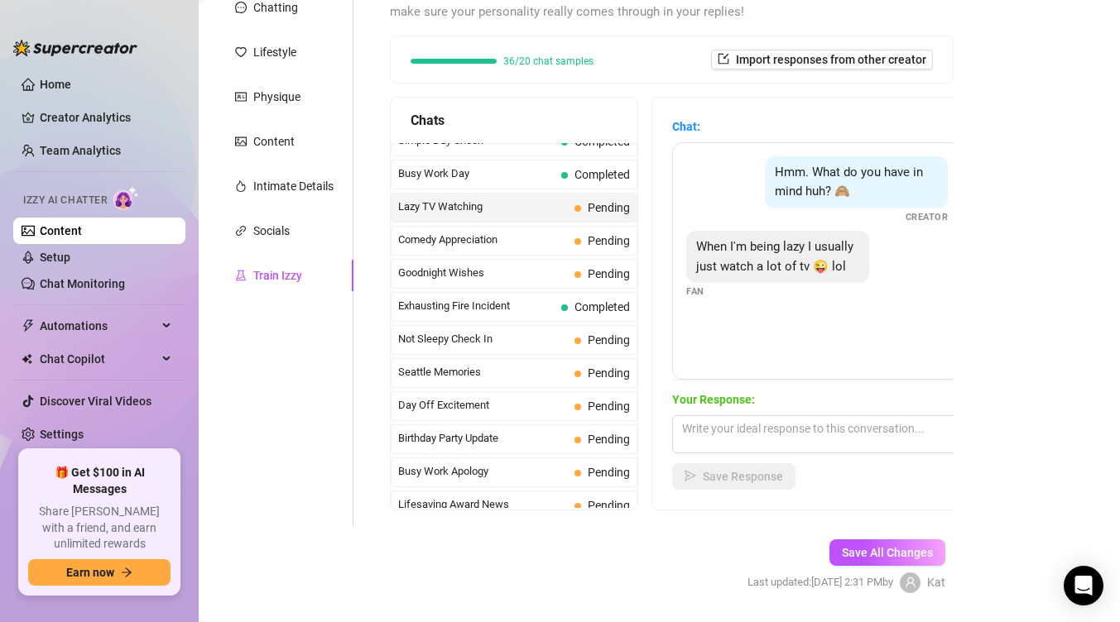
scroll to position [1142, 0]
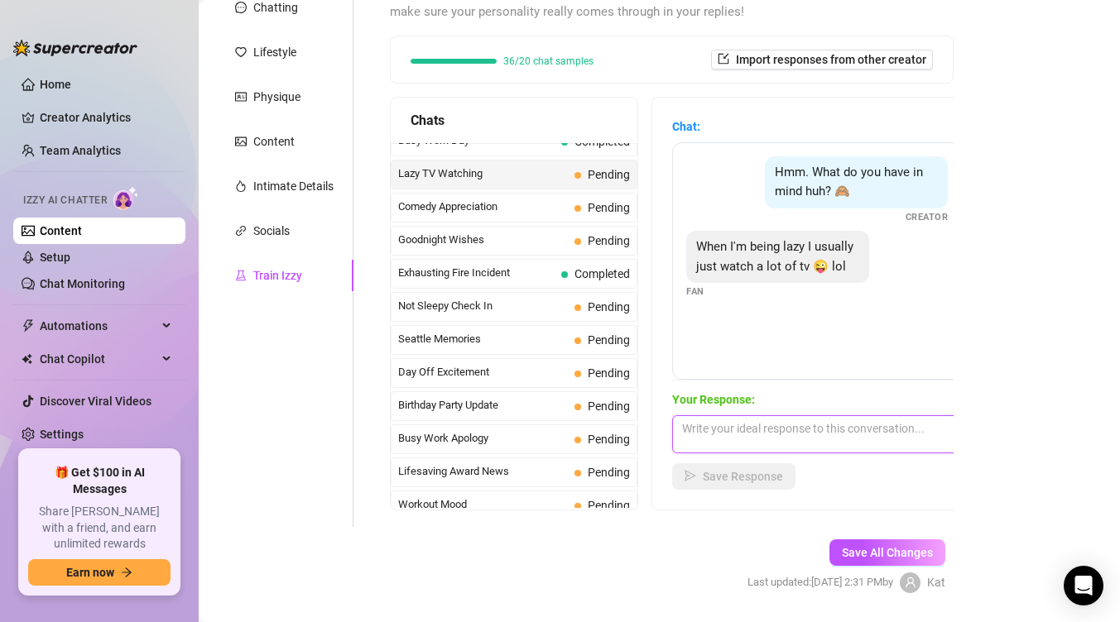
click at [798, 446] on textarea at bounding box center [817, 434] width 290 height 38
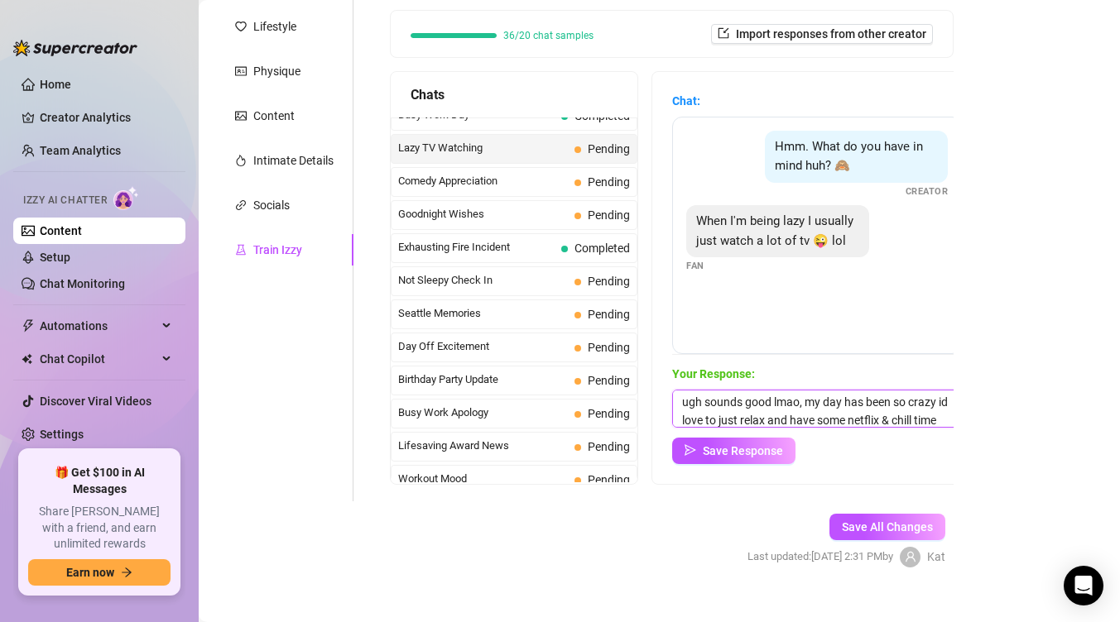
scroll to position [19, 0]
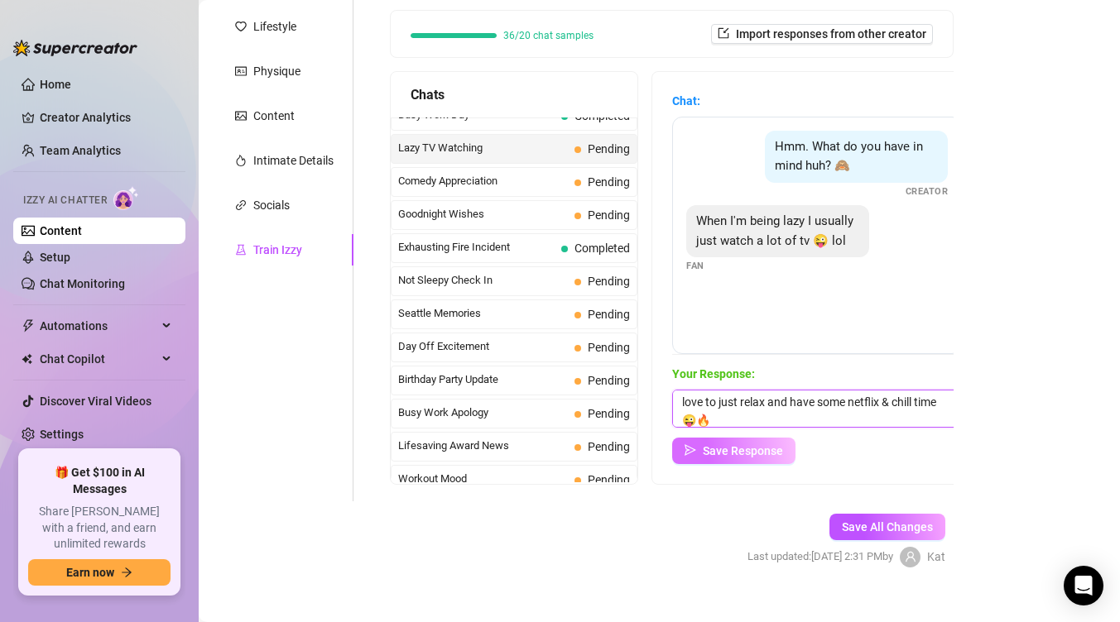
type textarea "ugh sounds good lmao, my day has been so crazy id love to just relax and have s…"
click at [734, 445] on span "Save Response" at bounding box center [743, 450] width 80 height 13
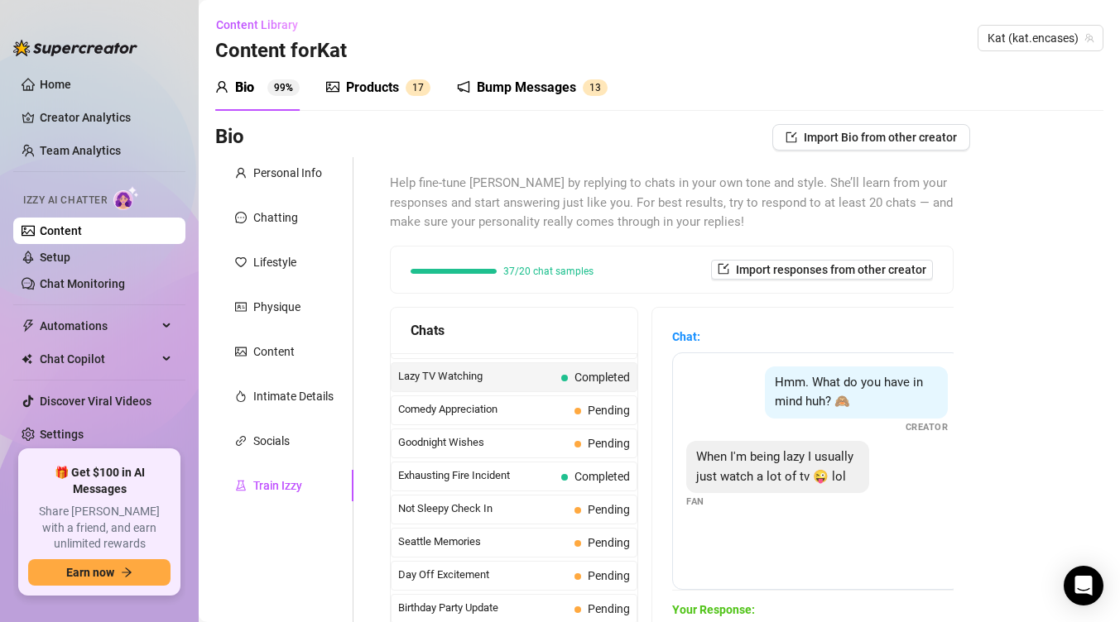
scroll to position [1154, 0]
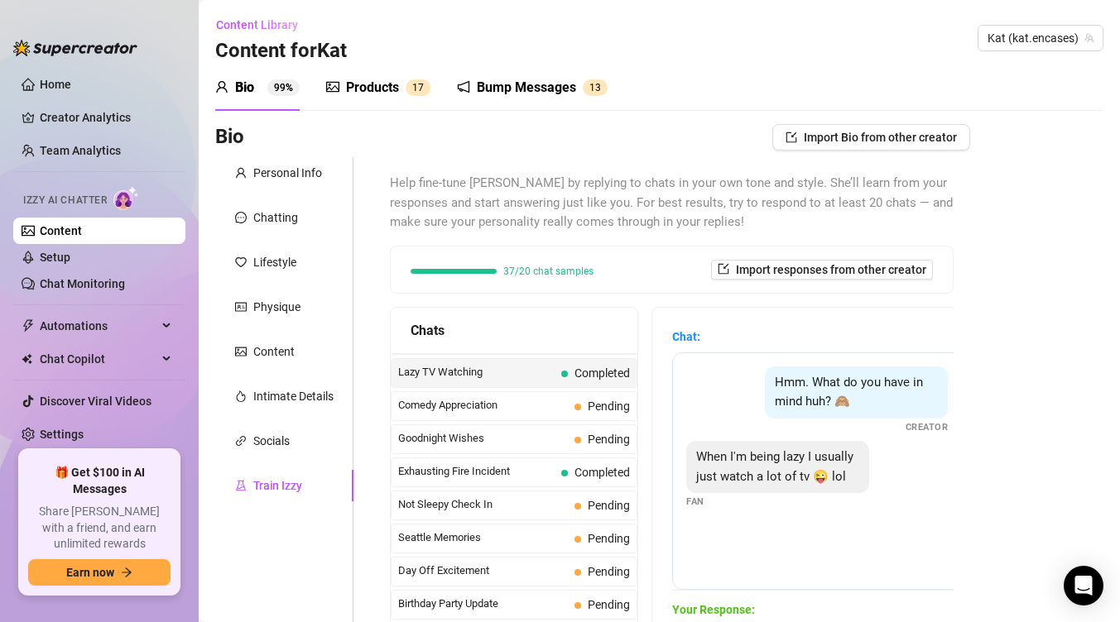
click at [547, 419] on div "Comedy Appreciation Pending" at bounding box center [514, 406] width 247 height 30
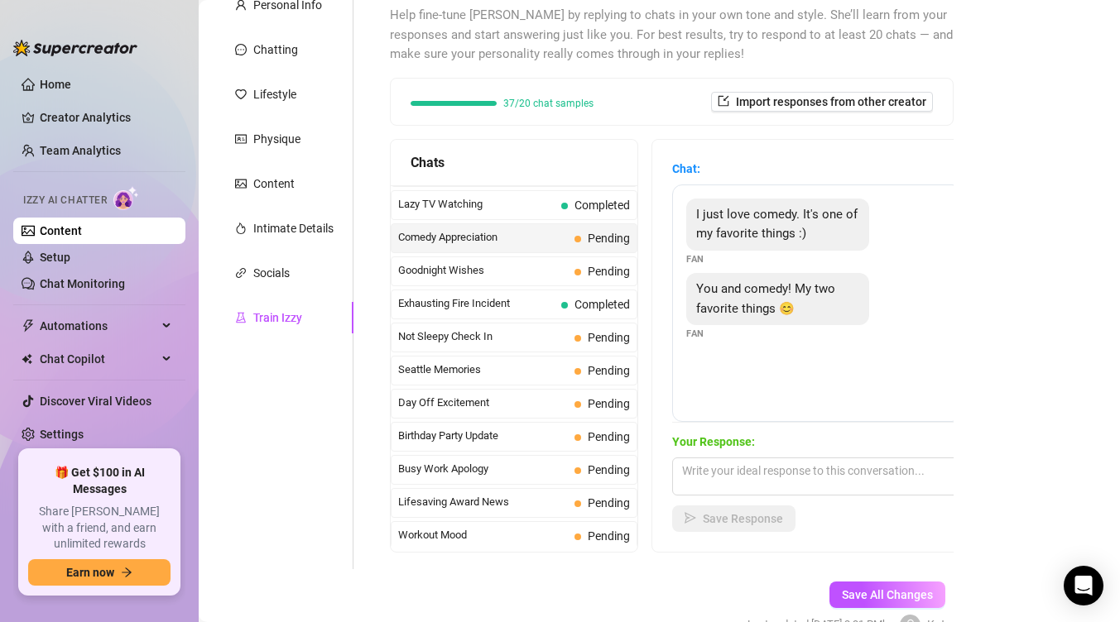
scroll to position [183, 0]
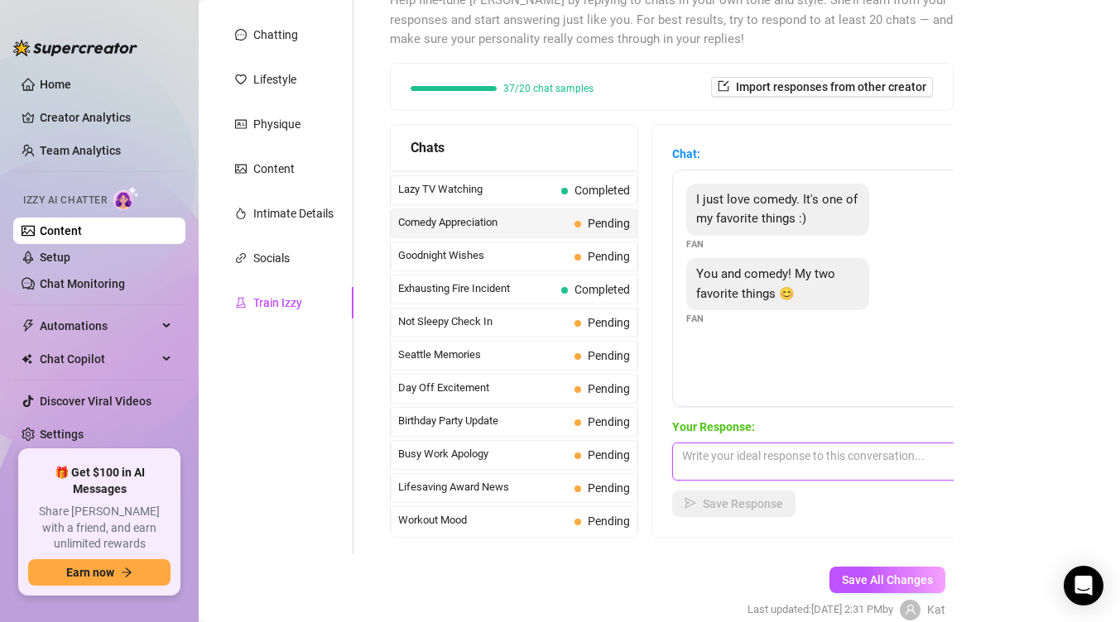
click at [742, 457] on textarea at bounding box center [817, 462] width 290 height 38
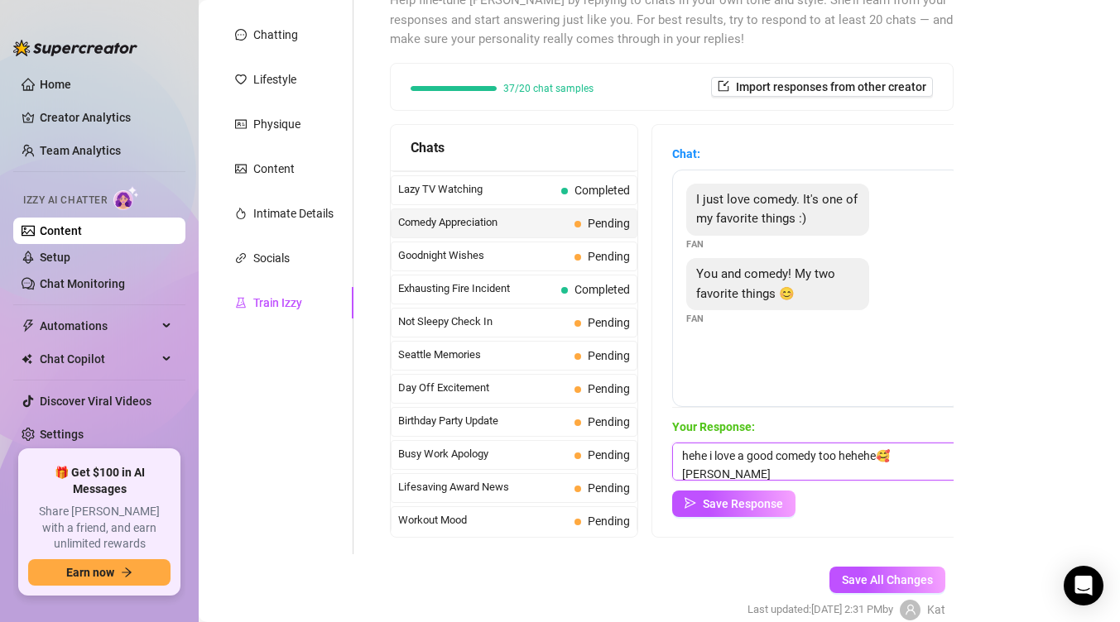
scroll to position [1, 0]
click at [717, 473] on textarea "hehe i love a good comedy too hehehe🥰 awee meee, your so sweet babe 😘" at bounding box center [817, 462] width 290 height 38
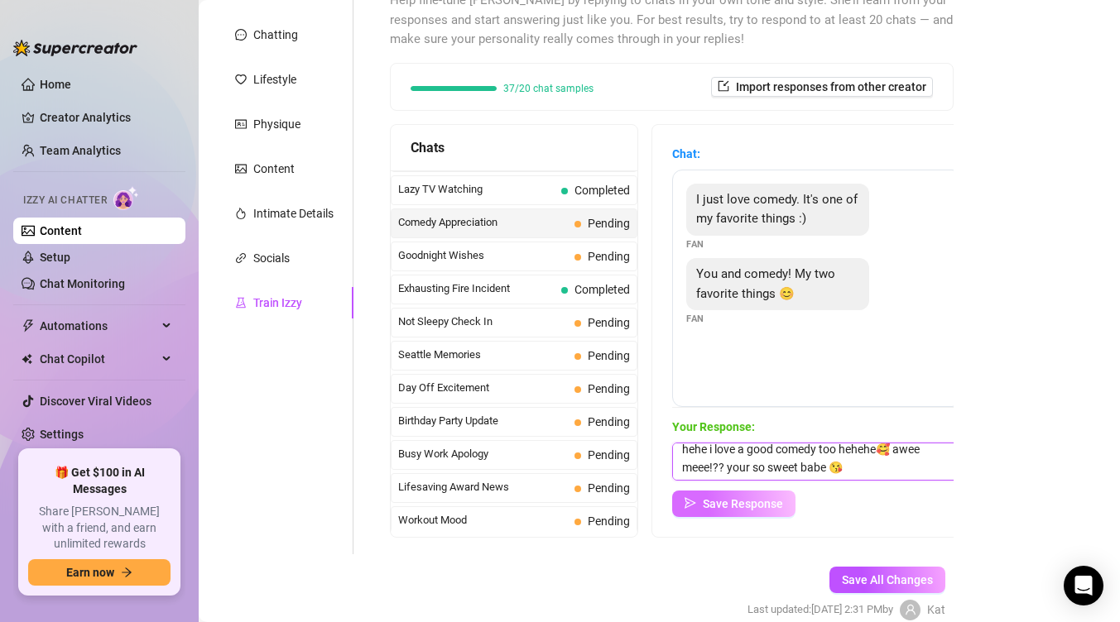
type textarea "hehe i love a good comedy too hehehe🥰 awee meee!?? your so sweet babe 😘"
click at [765, 501] on span "Save Response" at bounding box center [743, 503] width 80 height 13
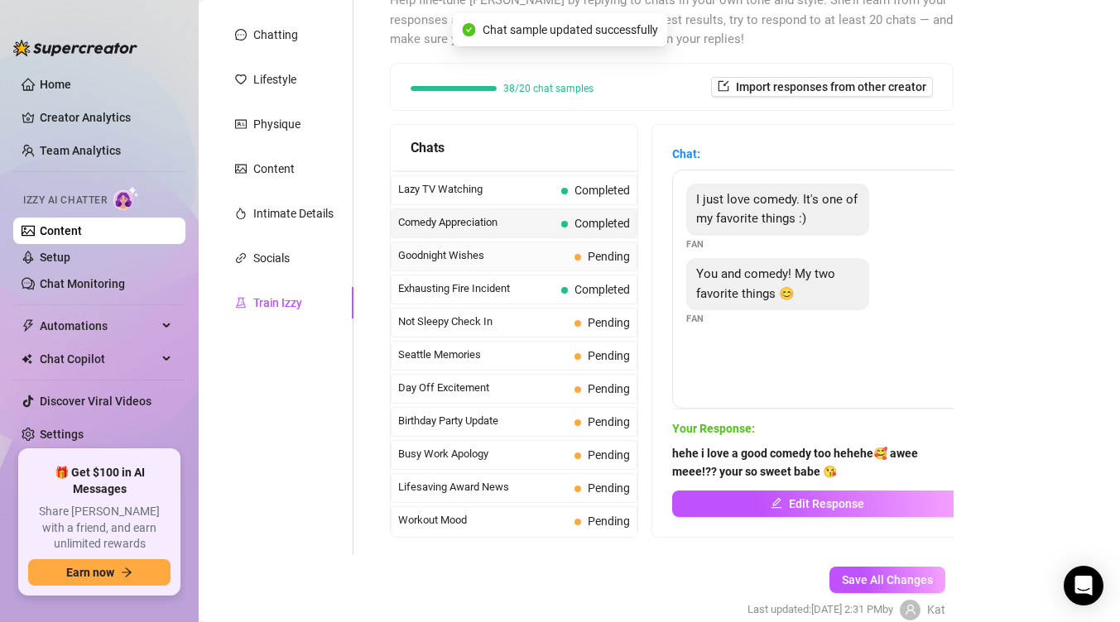
click at [505, 264] on span "Goodnight Wishes" at bounding box center [483, 255] width 170 height 17
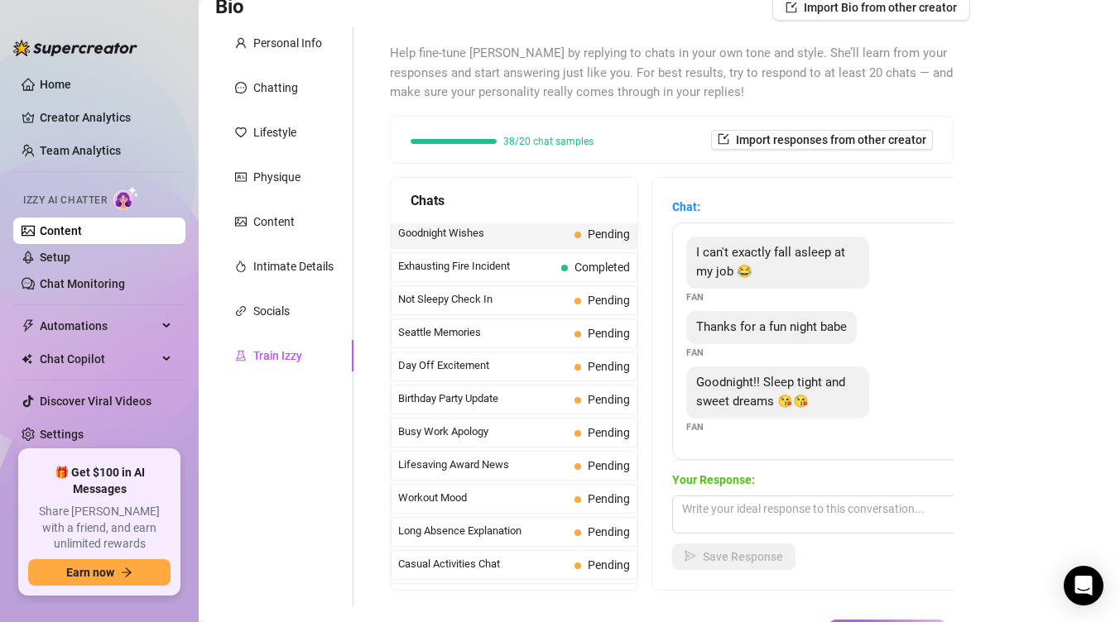
scroll to position [131, 0]
click at [863, 510] on textarea at bounding box center [817, 514] width 290 height 38
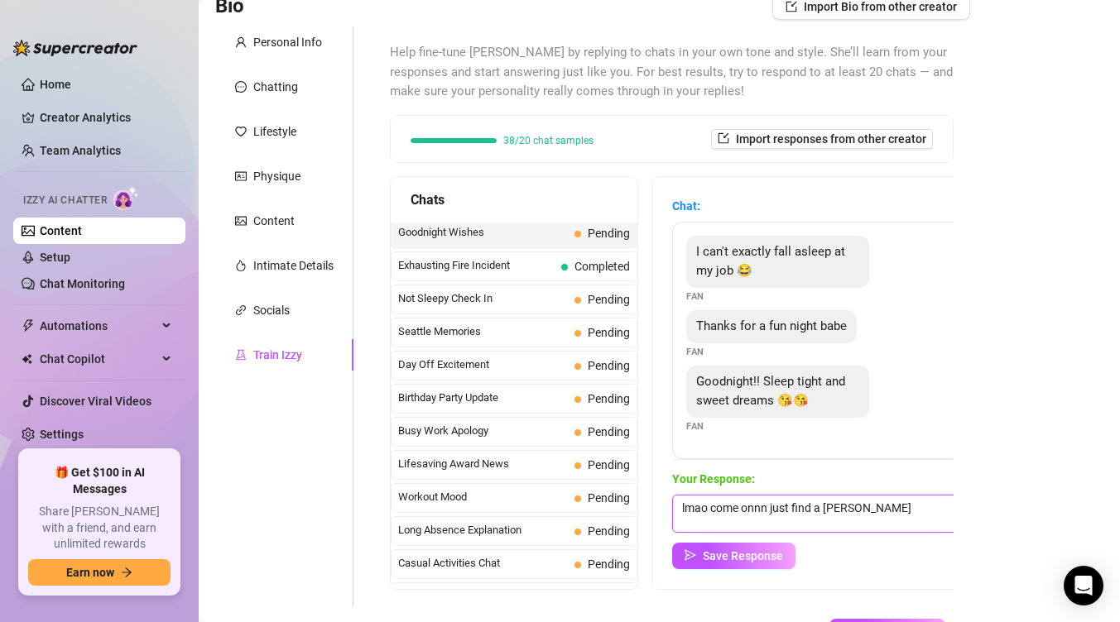
click at [839, 500] on textarea "lmao come onnn just find a [PERSON_NAME]" at bounding box center [817, 514] width 290 height 38
click at [872, 512] on textarea "lmao come onnn just find a [PERSON_NAME]" at bounding box center [817, 514] width 290 height 38
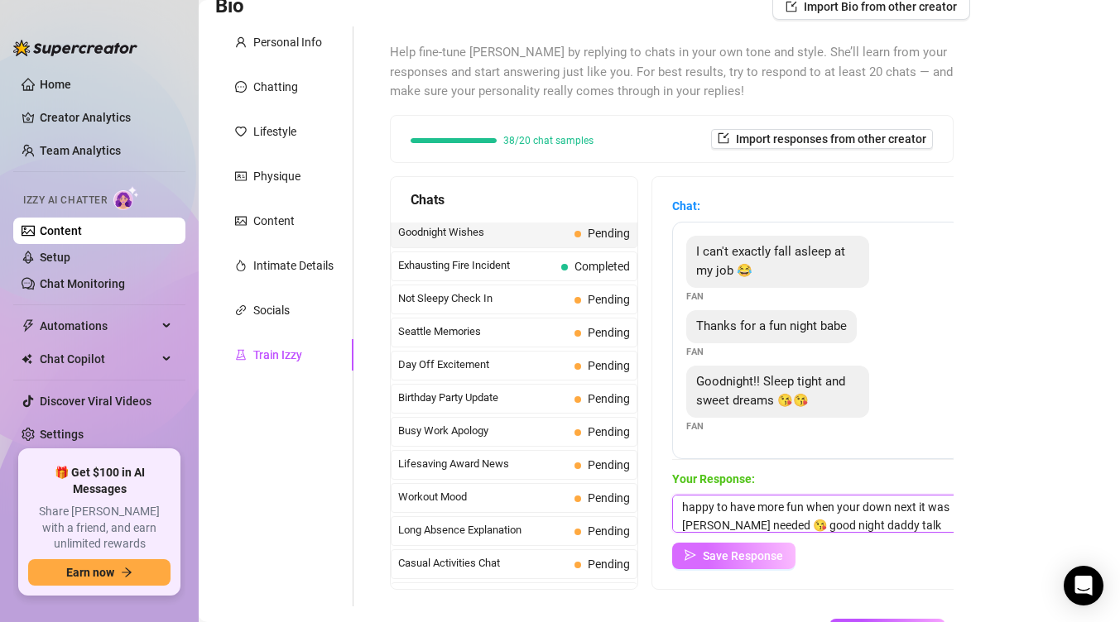
type textarea "lmao come onnn just find a hidey hole and fuck work bahahhah! i wish i could do…"
click at [756, 557] on span "Save Response" at bounding box center [743, 555] width 80 height 13
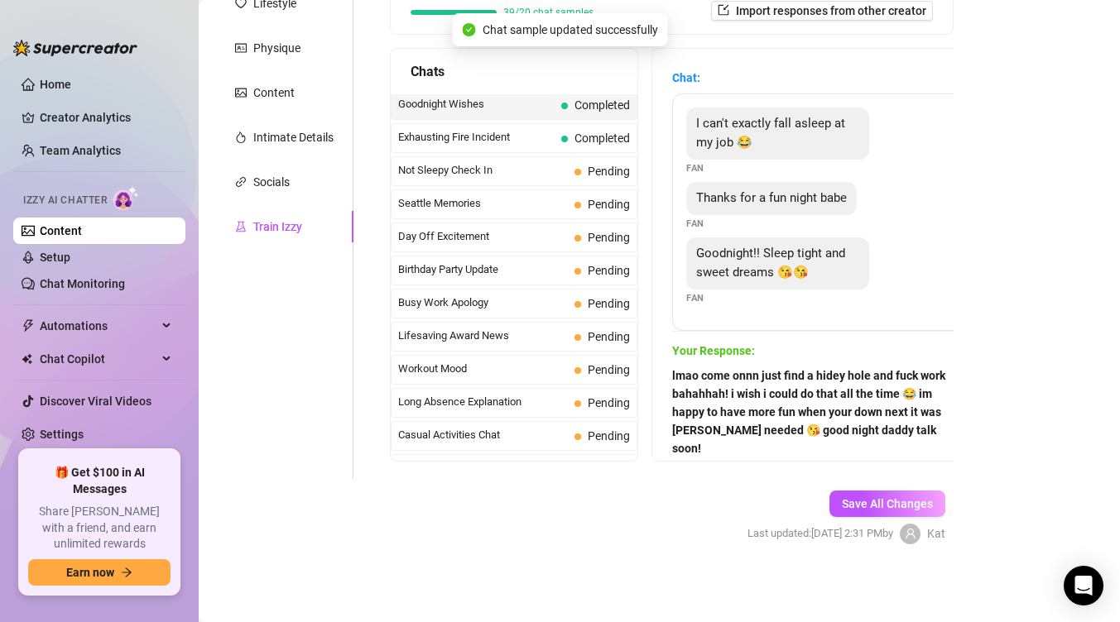
scroll to position [256, 0]
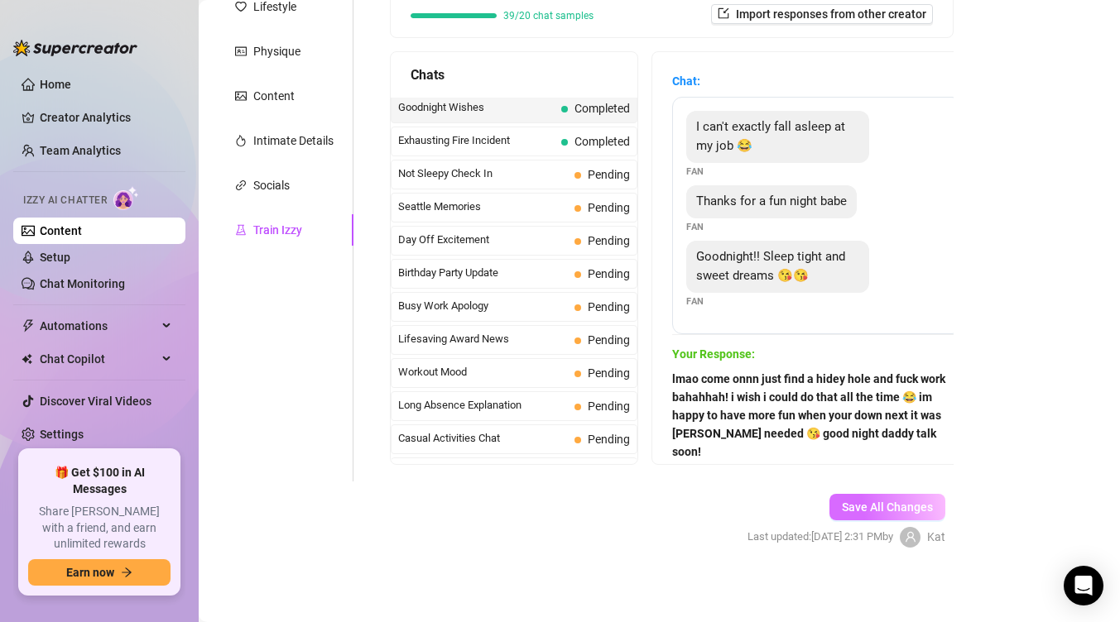
click at [886, 501] on span "Save All Changes" at bounding box center [887, 507] width 91 height 13
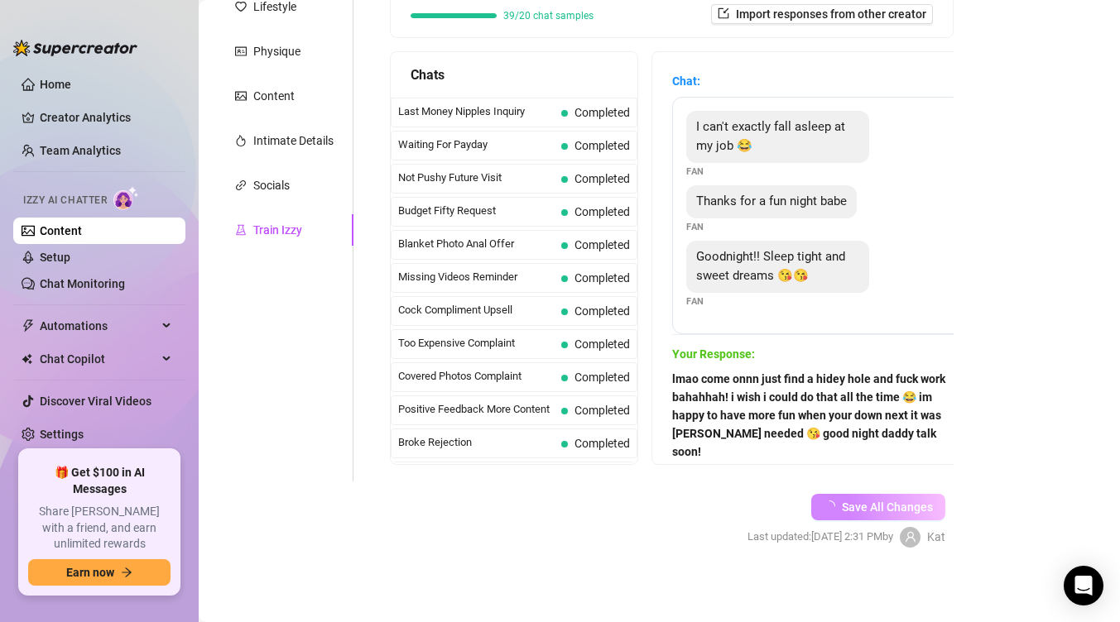
scroll to position [0, 0]
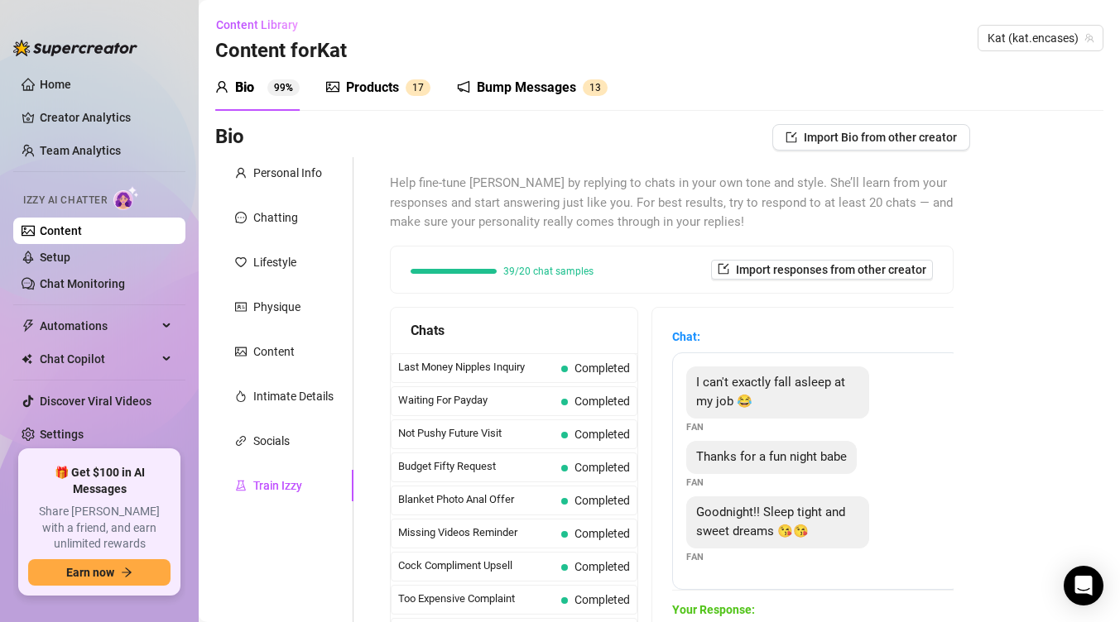
click at [370, 91] on div "Products" at bounding box center [372, 88] width 53 height 20
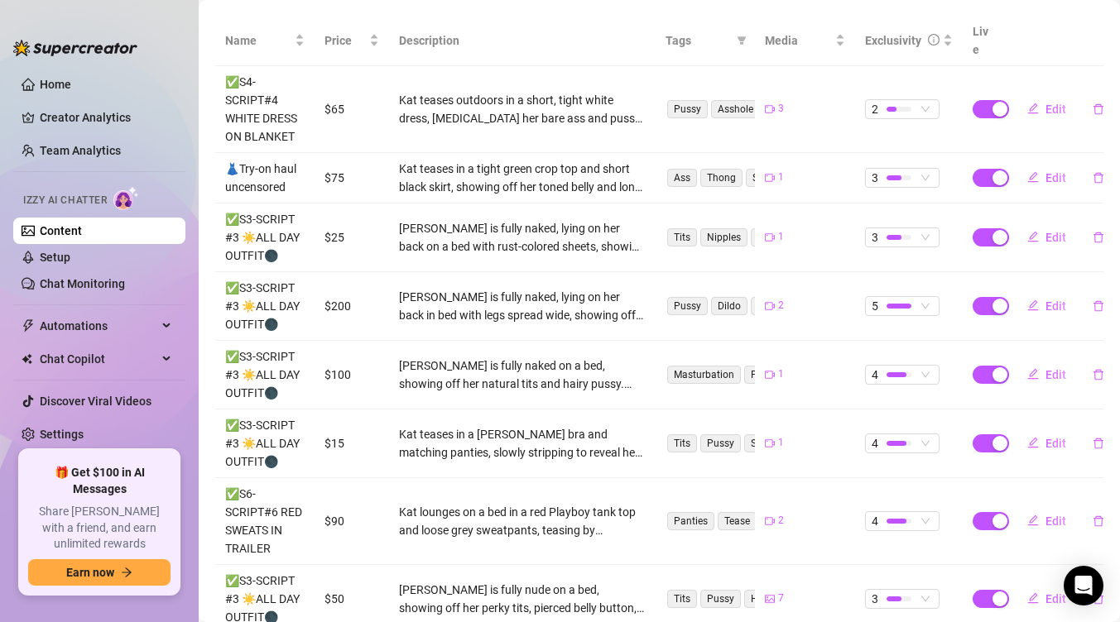
scroll to position [324, 0]
click at [1036, 301] on icon "edit" at bounding box center [1032, 306] width 11 height 11
type textarea "Here's the full set of me coming so fucking hard on my toy for you. I hope you …"
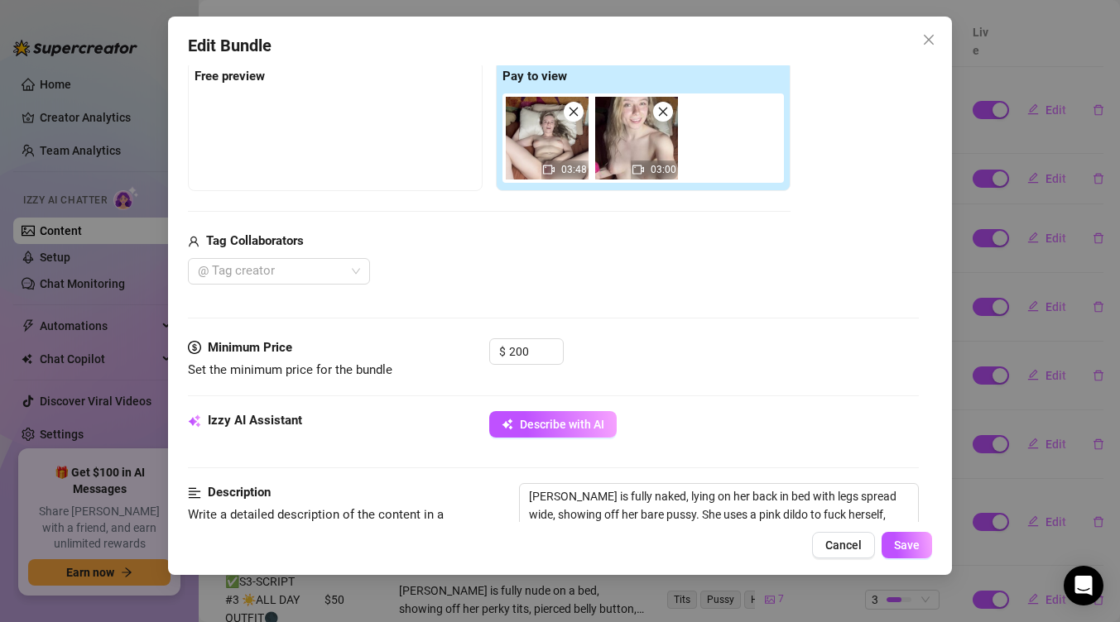
scroll to position [265, 0]
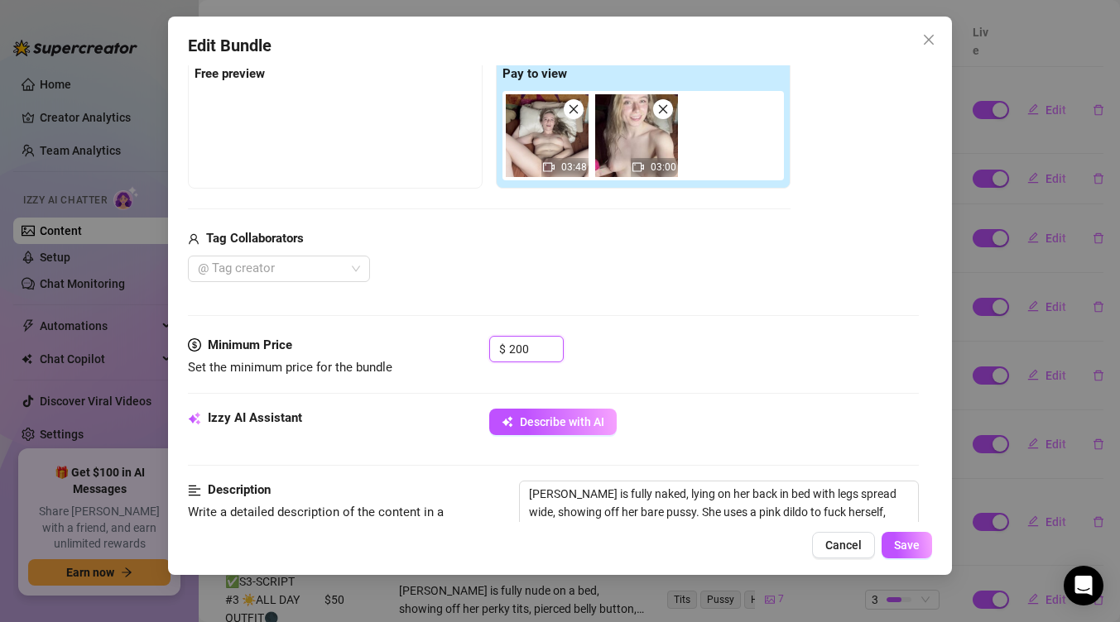
click at [547, 343] on input "200" at bounding box center [536, 349] width 54 height 25
type input "2"
type input "100"
click at [907, 548] on span "Save" at bounding box center [907, 545] width 26 height 13
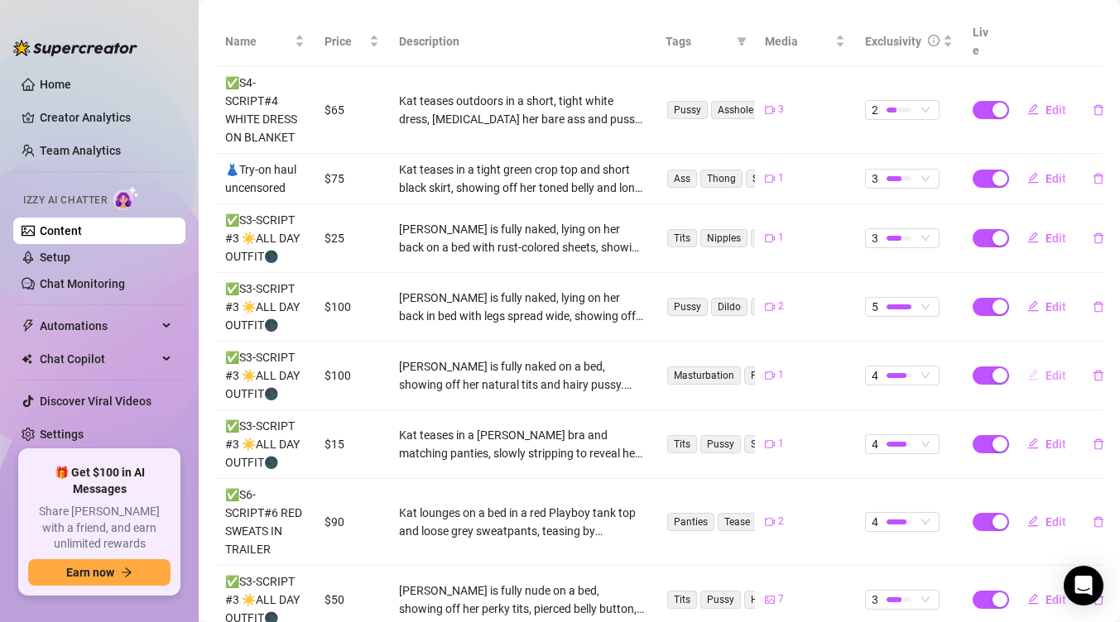
click at [1046, 369] on span "Edit" at bounding box center [1055, 375] width 21 height 13
type textarea "Come on baby get close up in between my legs and see how wet this pussy is for …"
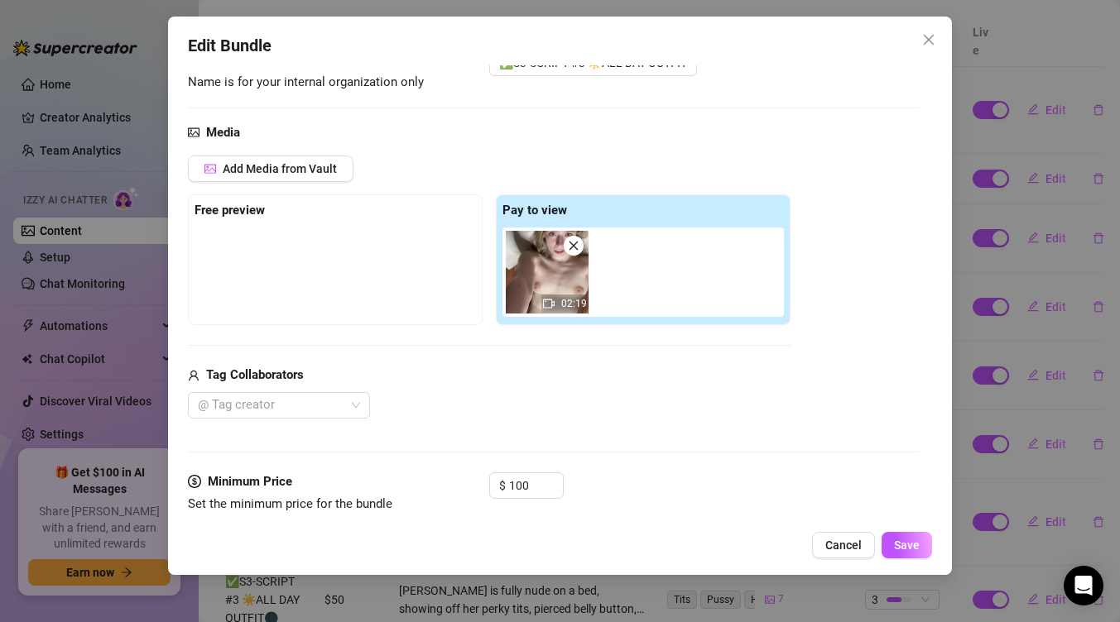
scroll to position [130, 0]
click at [521, 478] on input "100" at bounding box center [536, 484] width 54 height 25
type input "70"
click at [896, 548] on span "Save" at bounding box center [907, 545] width 26 height 13
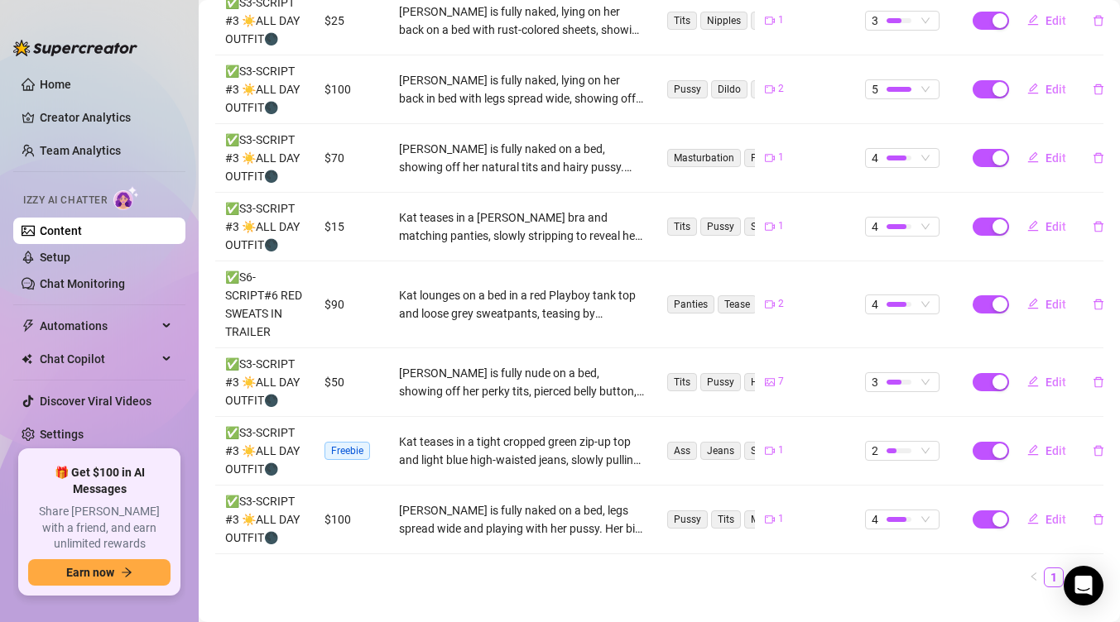
scroll to position [550, 0]
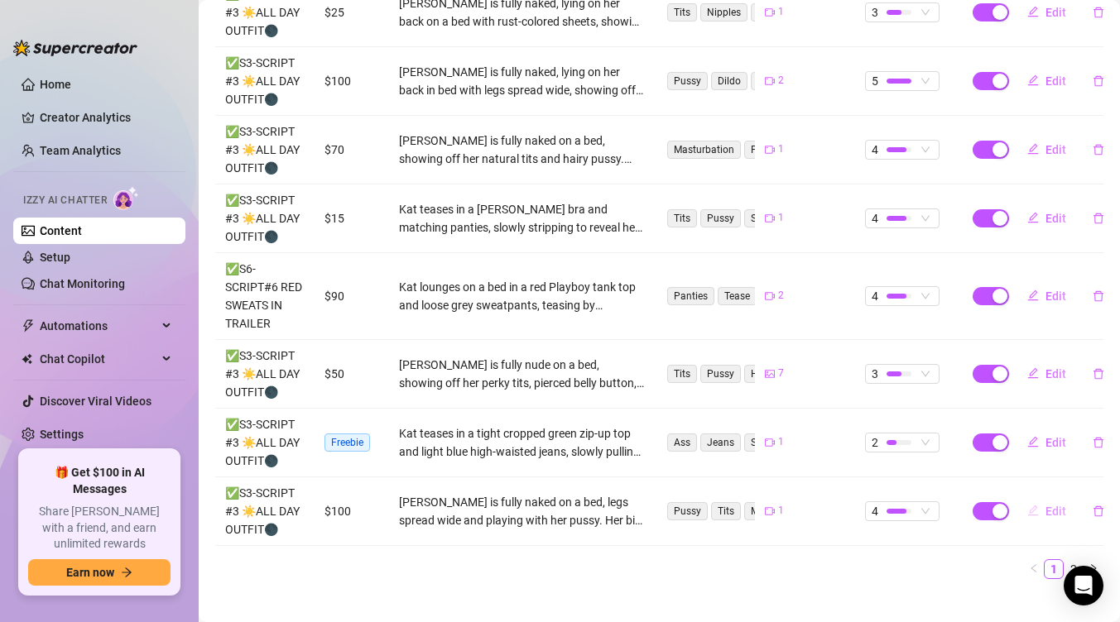
click at [1053, 505] on span "Edit" at bounding box center [1055, 511] width 21 height 13
type textarea "OK!! you asked for it.🙈 Here's the full video of me playing with my pussy with …"
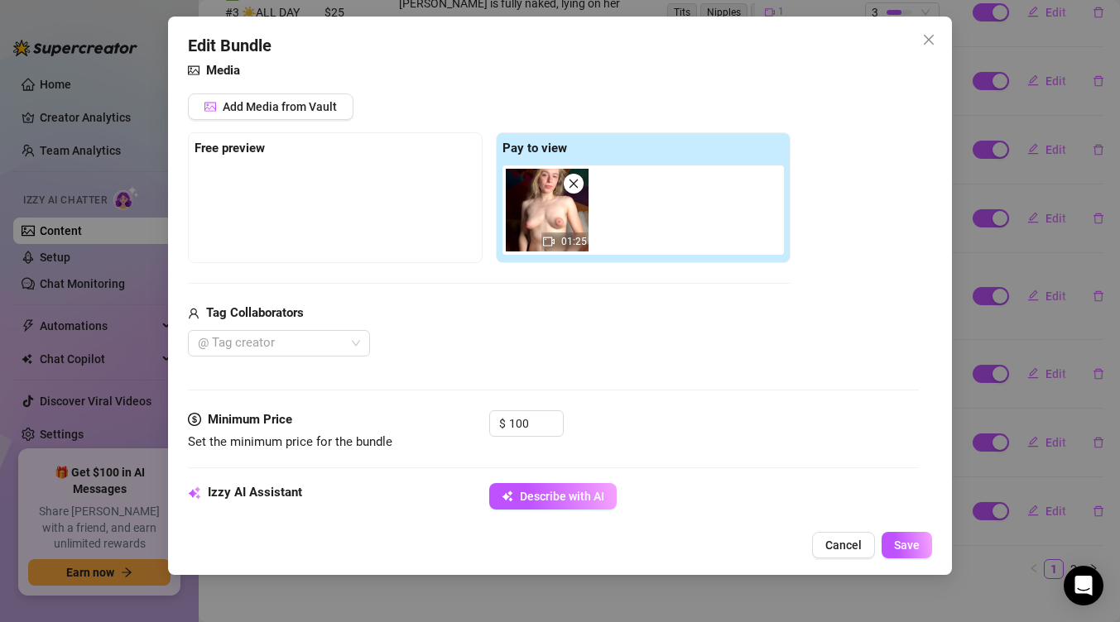
scroll to position [191, 0]
click at [540, 425] on input "100" at bounding box center [536, 422] width 54 height 25
type input "75"
click at [914, 548] on span "Save" at bounding box center [907, 545] width 26 height 13
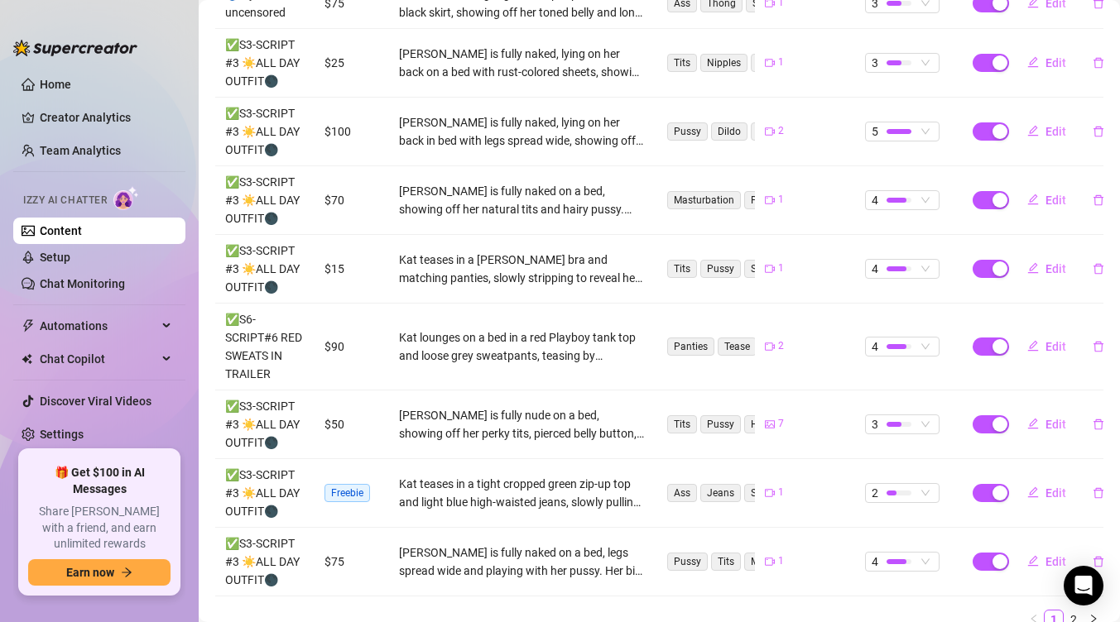
scroll to position [538, 0]
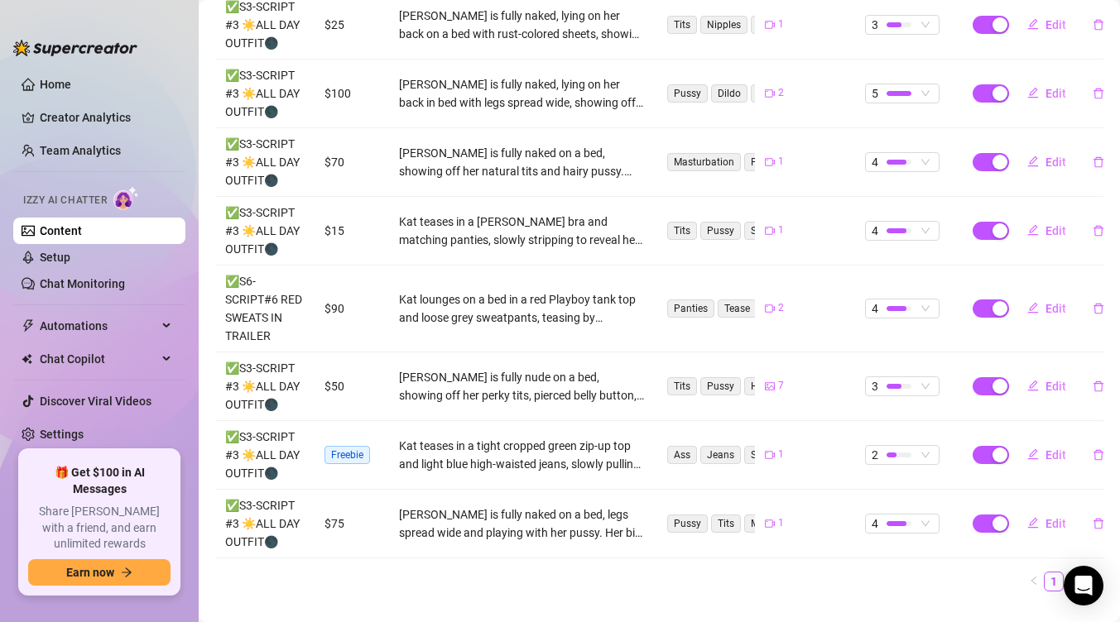
click at [1077, 573] on link "2" at bounding box center [1073, 582] width 18 height 18
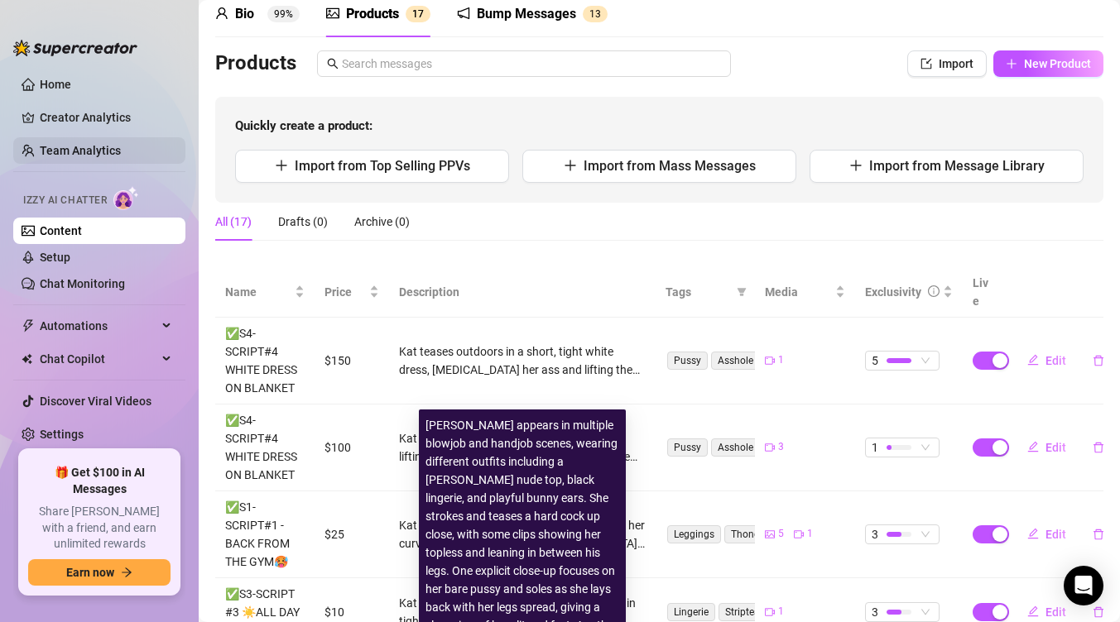
scroll to position [69, 0]
